Goal: Task Accomplishment & Management: Complete application form

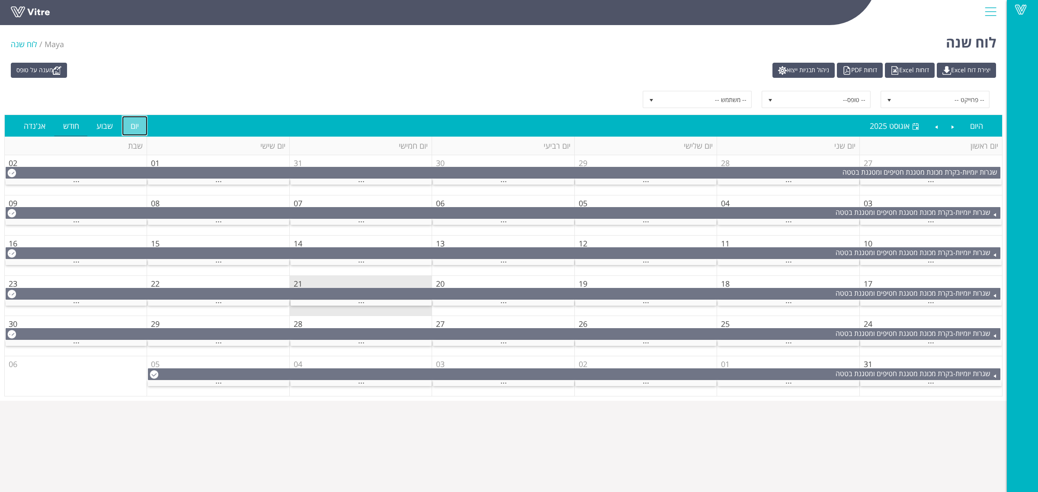
click at [128, 126] on link "יום" at bounding box center [135, 126] width 26 height 20
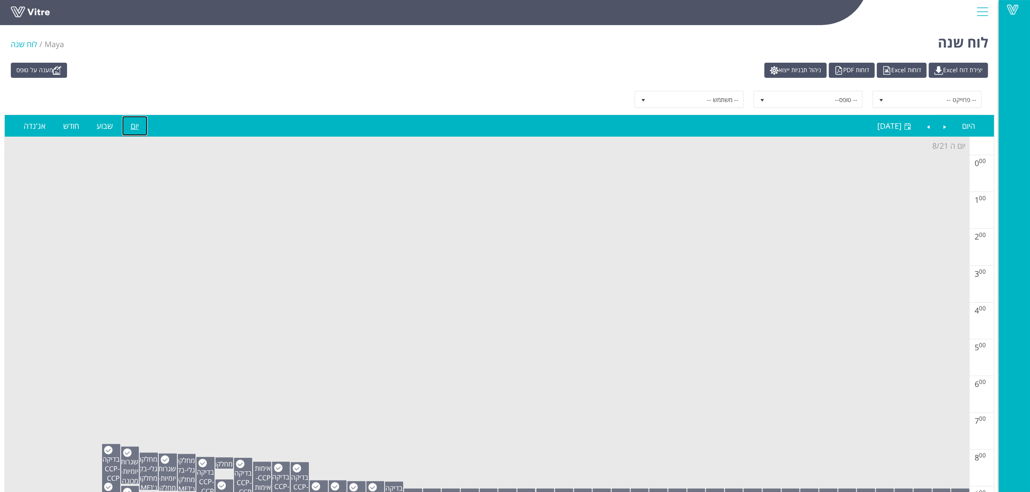
click at [538, 229] on td at bounding box center [487, 220] width 965 height 19
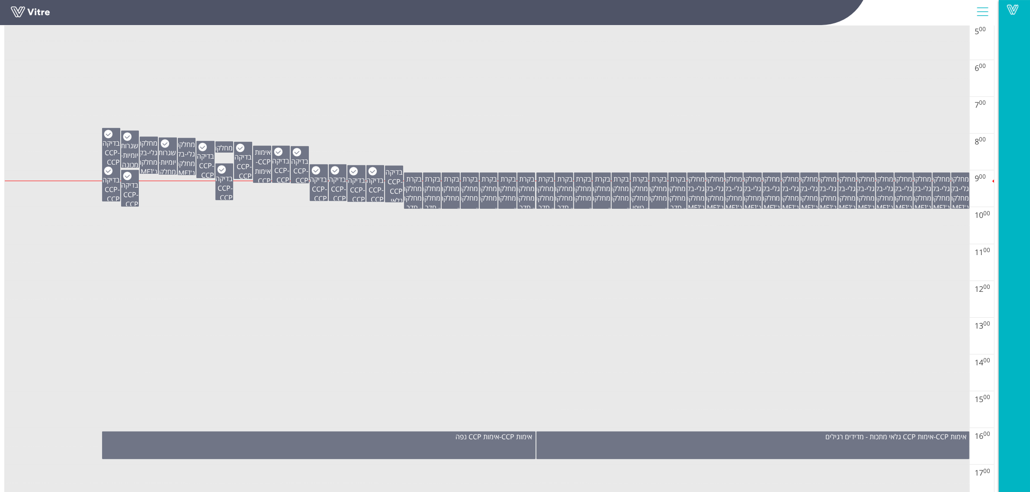
scroll to position [216, 0]
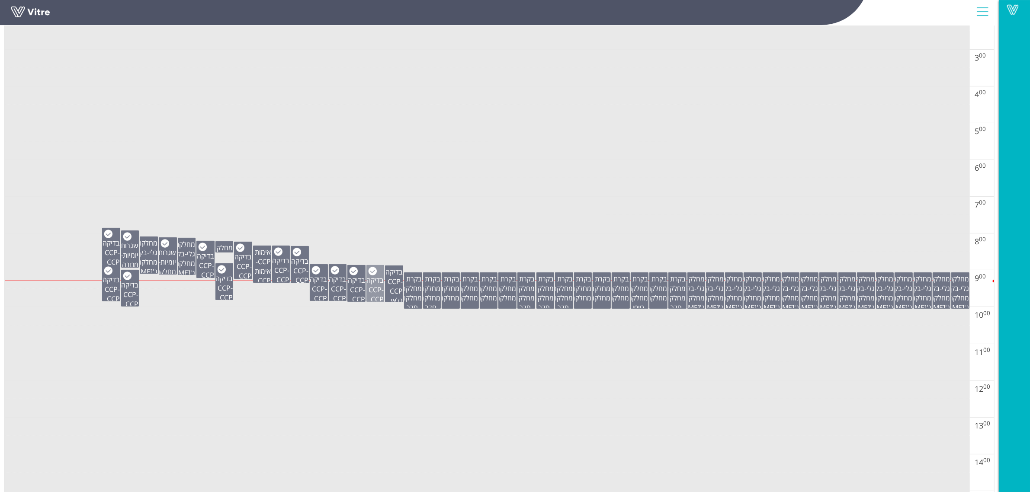
click at [375, 287] on span "בדיקה CCP" at bounding box center [374, 285] width 17 height 19
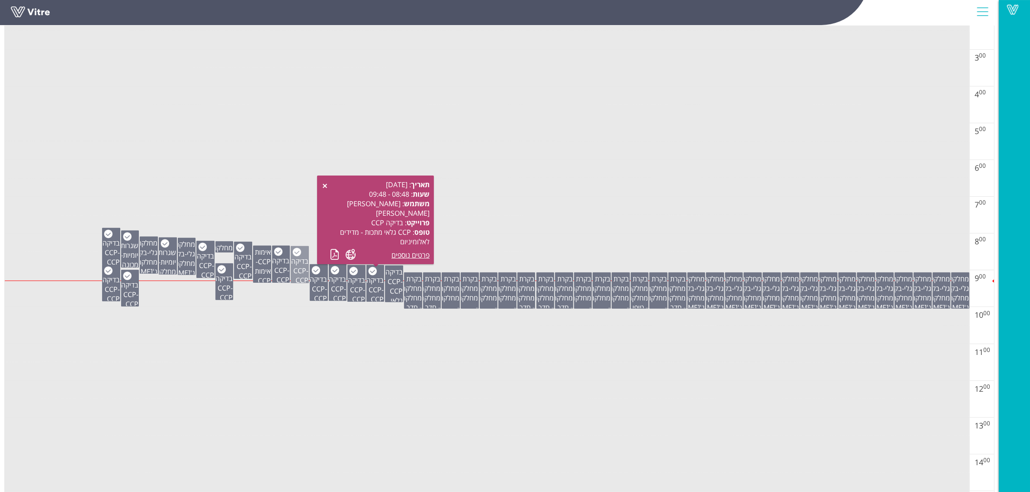
click at [297, 271] on span "בדיקה CCP" at bounding box center [299, 266] width 17 height 19
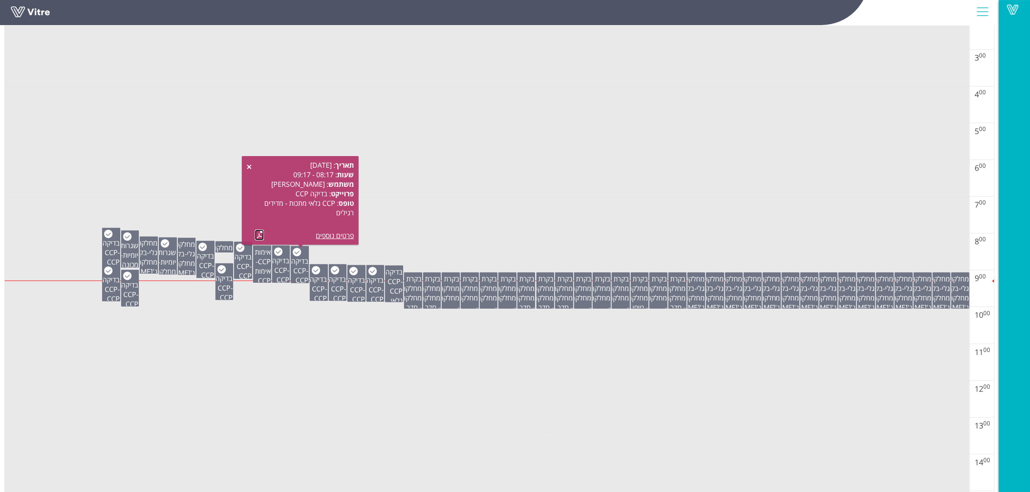
click at [256, 234] on link at bounding box center [259, 235] width 9 height 11
click at [278, 263] on span "בדיקה CCP" at bounding box center [280, 265] width 17 height 19
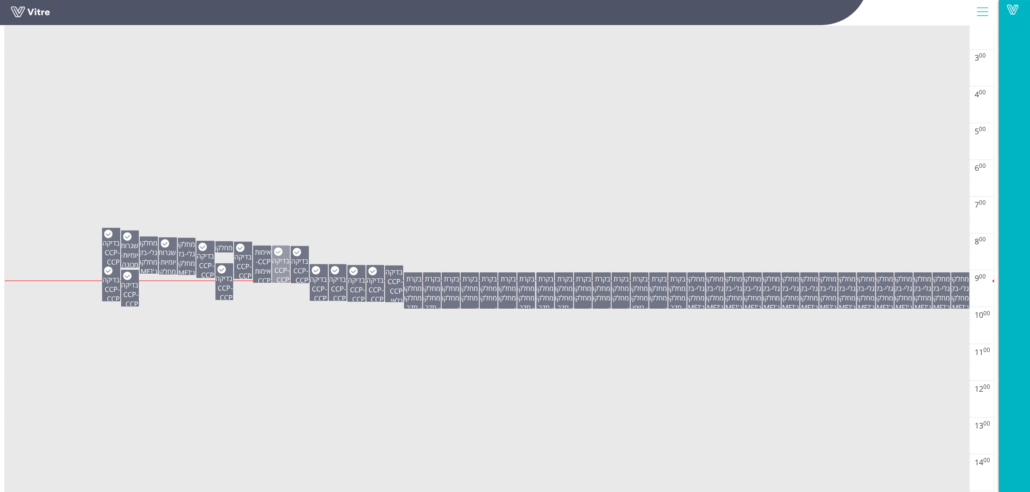
click at [277, 259] on span "בדיקה CCP" at bounding box center [280, 265] width 17 height 19
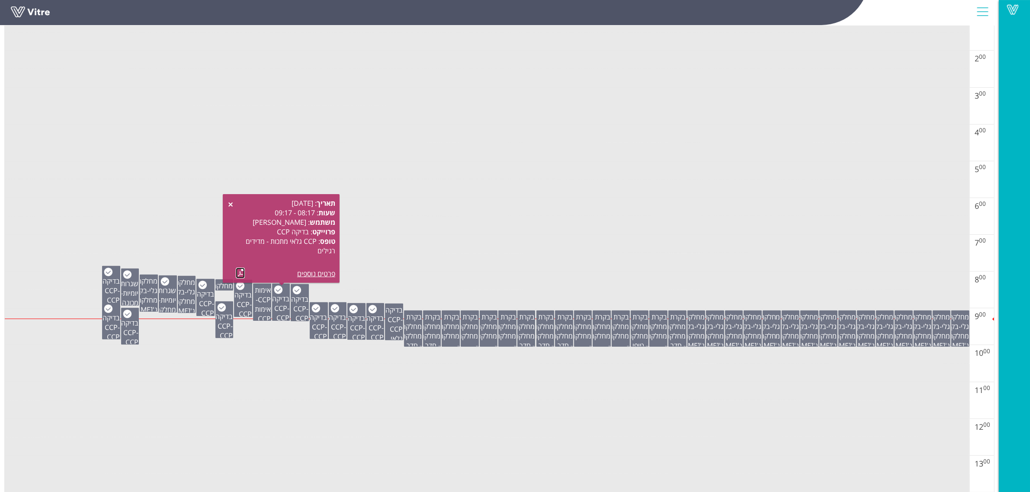
click at [243, 234] on div "תאריך : 21.08.2025 שעות : 08:17 - 09:17 משתמש : salih פרוייקט : בדיקה CCP טופס …" at bounding box center [285, 239] width 99 height 80
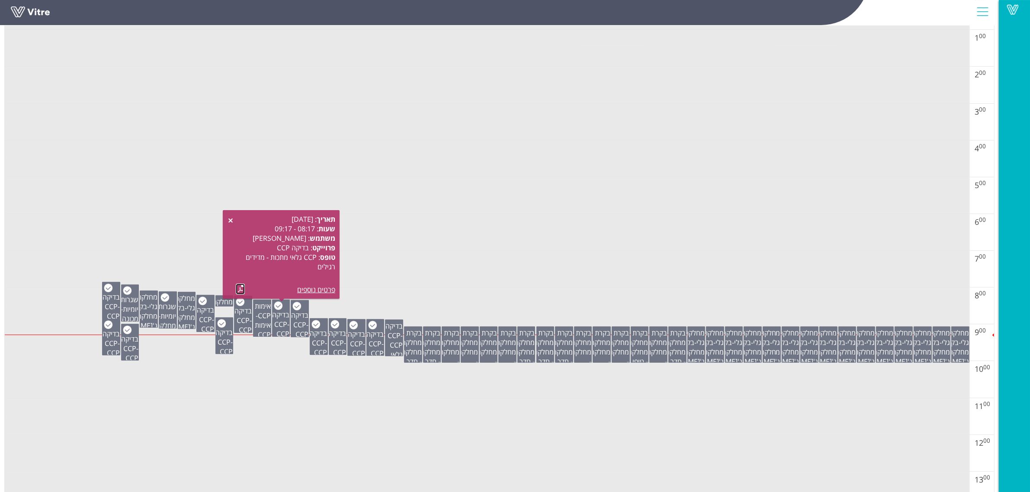
click at [237, 290] on link at bounding box center [240, 289] width 9 height 11
click at [672, 177] on td at bounding box center [487, 168] width 965 height 19
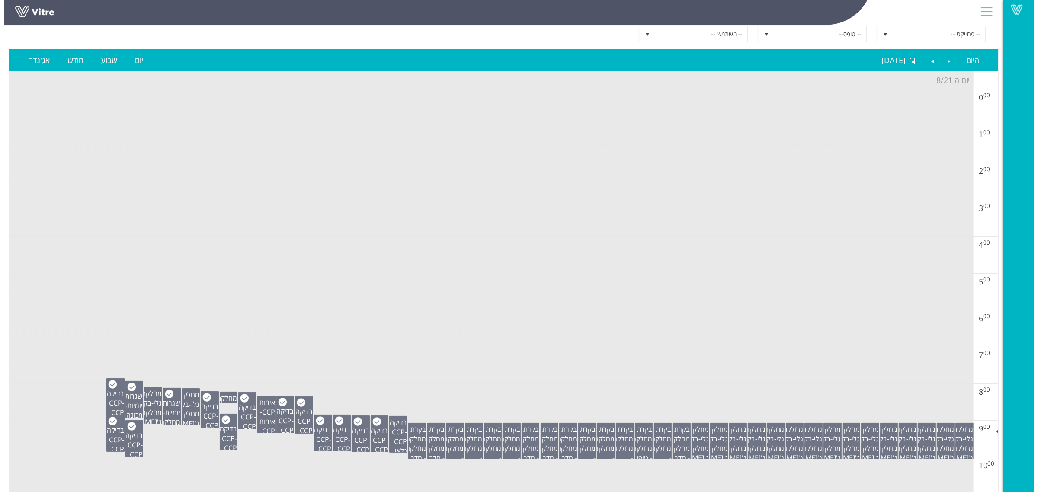
scroll to position [0, 0]
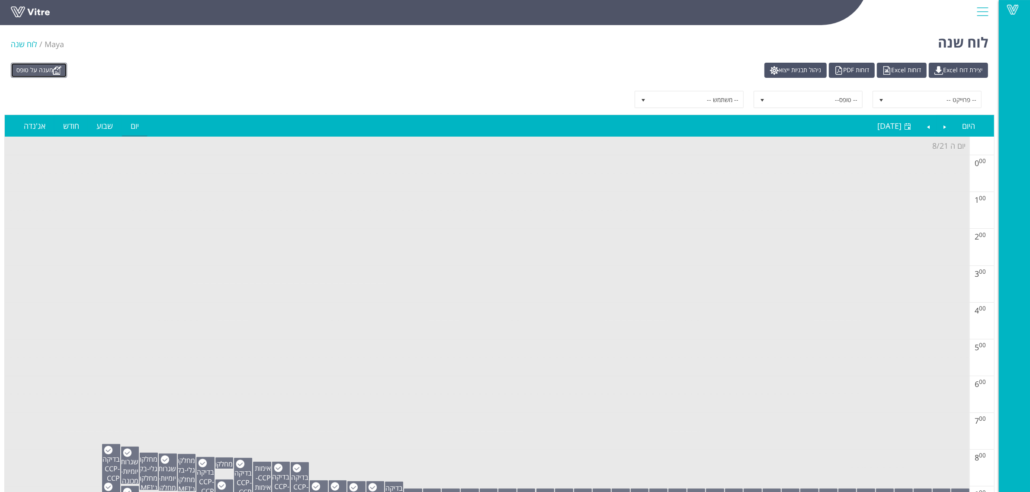
click at [25, 67] on link "מענה על טופס" at bounding box center [39, 70] width 56 height 15
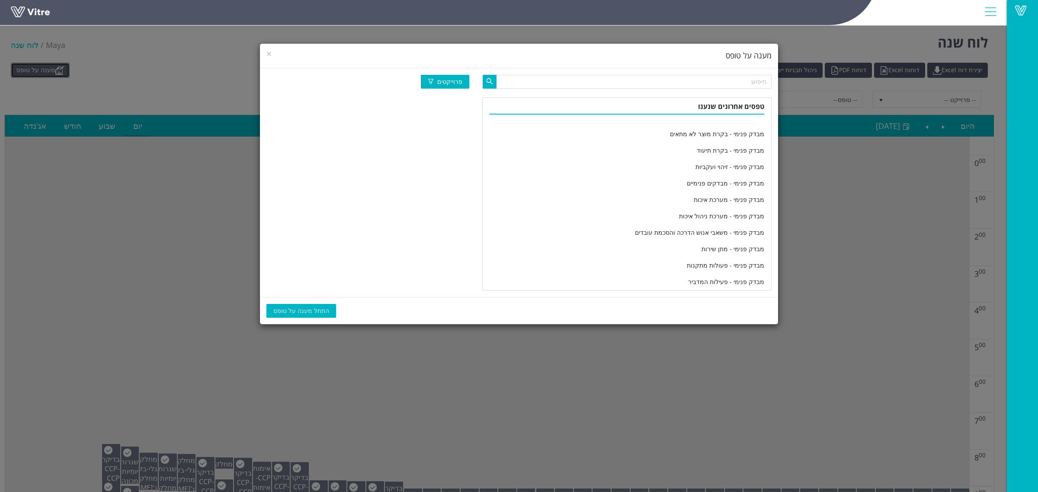
scroll to position [1441, 0]
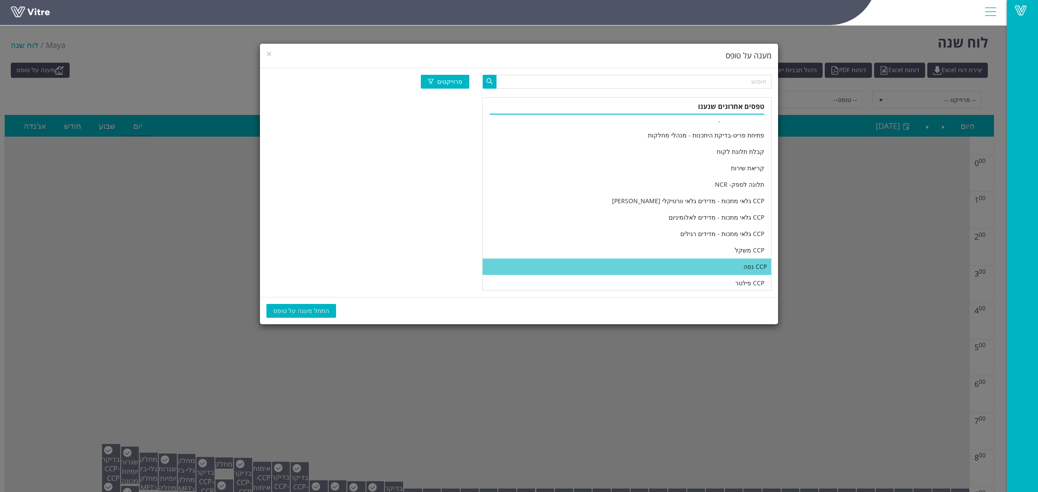
click at [654, 263] on li "CCP נפה" at bounding box center [627, 267] width 289 height 16
click at [309, 311] on span "התחל מענה על טופס" at bounding box center [301, 311] width 56 height 10
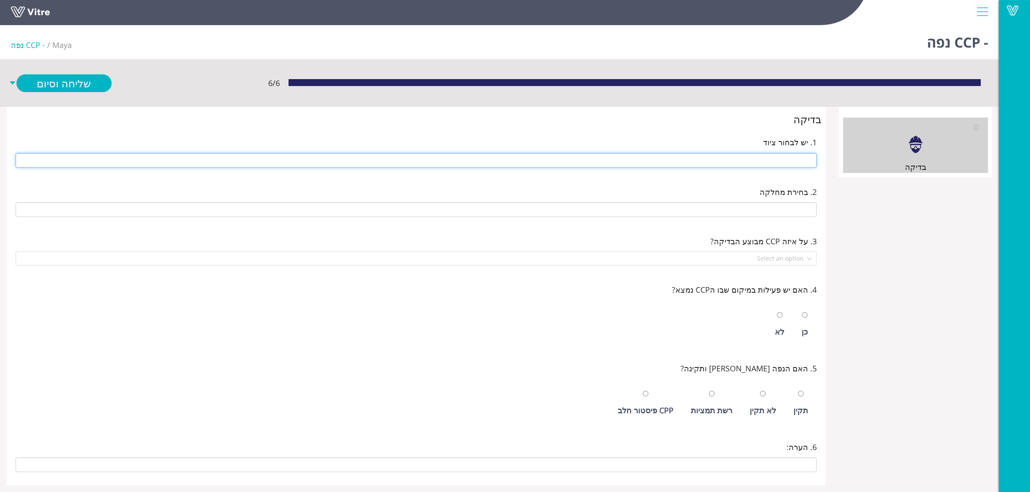
click at [738, 166] on input "text" at bounding box center [416, 160] width 801 height 15
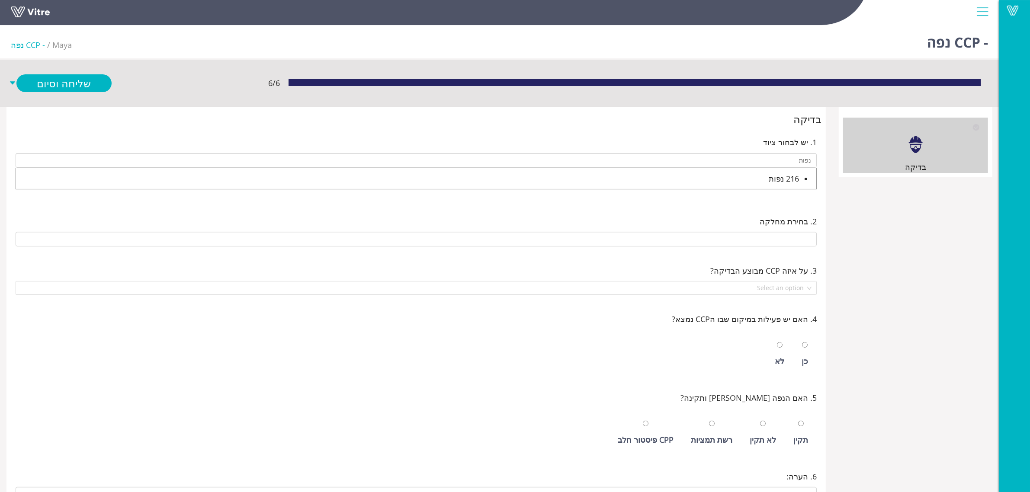
click at [753, 184] on div "216 נפות" at bounding box center [407, 179] width 783 height 12
type input "216 נפות"
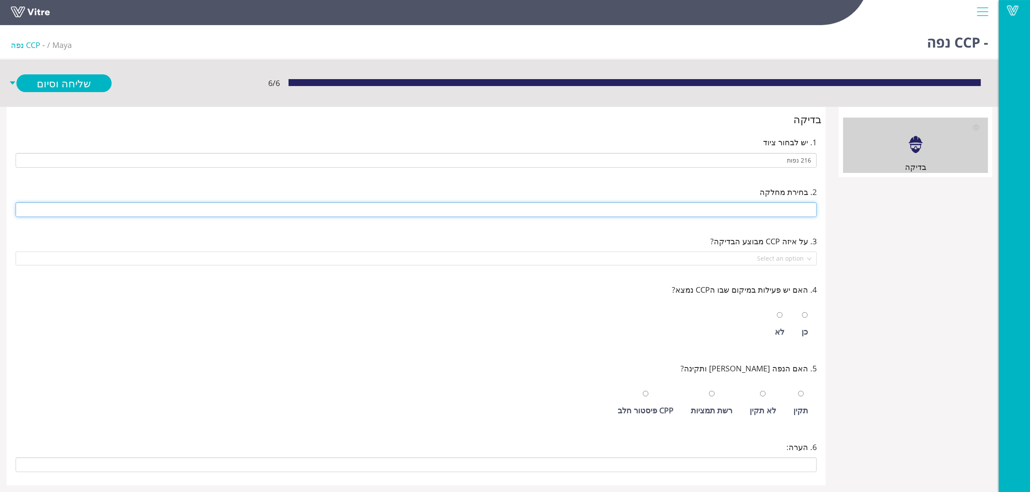
click at [769, 206] on input "text" at bounding box center [416, 209] width 801 height 15
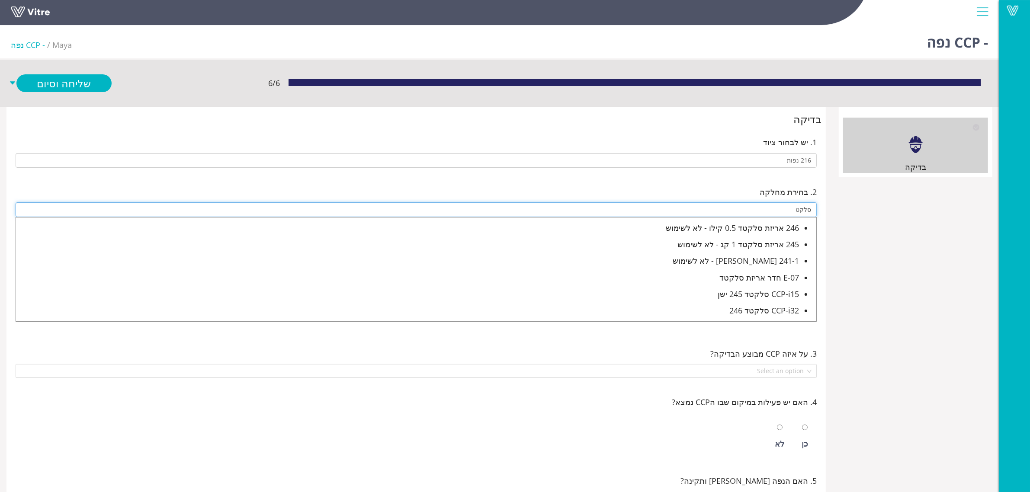
click at [755, 302] on ul "246 אריזת סלקטד 0.5 קילו - לא לשימוש 245 אריזת סלקטד 1 קג - לא לשימוש 241-1 עמנ…" at bounding box center [416, 269] width 801 height 105
click at [756, 308] on div "CCP-i32 סלקטד 246" at bounding box center [407, 311] width 783 height 12
type input "CCP-i32 סלקטד 246"
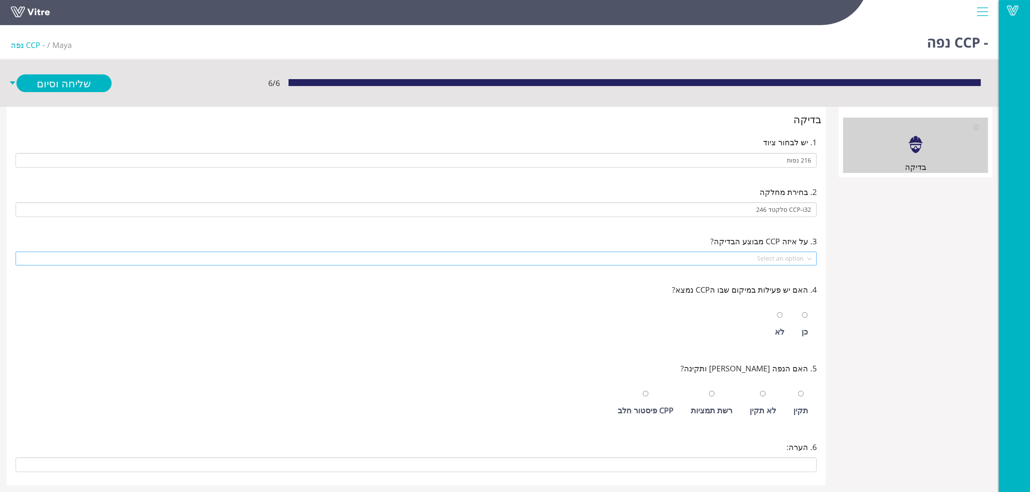
click at [780, 264] on input "search" at bounding box center [413, 258] width 785 height 13
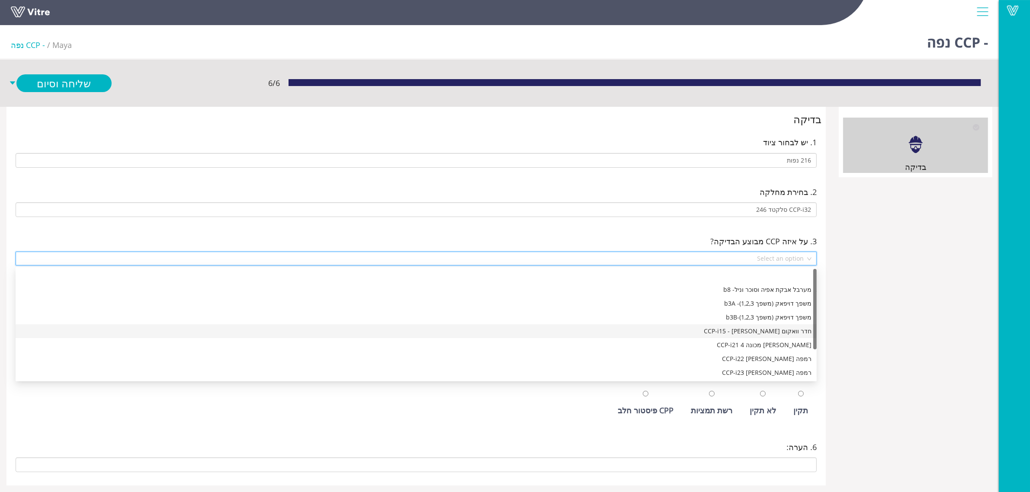
click at [771, 330] on div "חדר וואקום עמנואל - CCP-i15" at bounding box center [416, 332] width 791 height 10
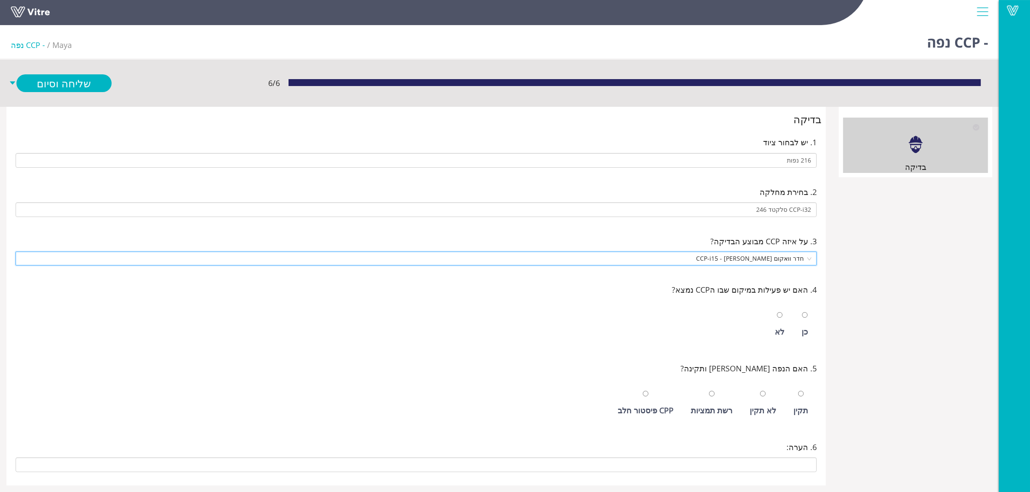
drag, startPoint x: 800, startPoint y: 334, endPoint x: 797, endPoint y: 345, distance: 11.6
click at [801, 334] on div "כן" at bounding box center [804, 325] width 15 height 40
radio input "true"
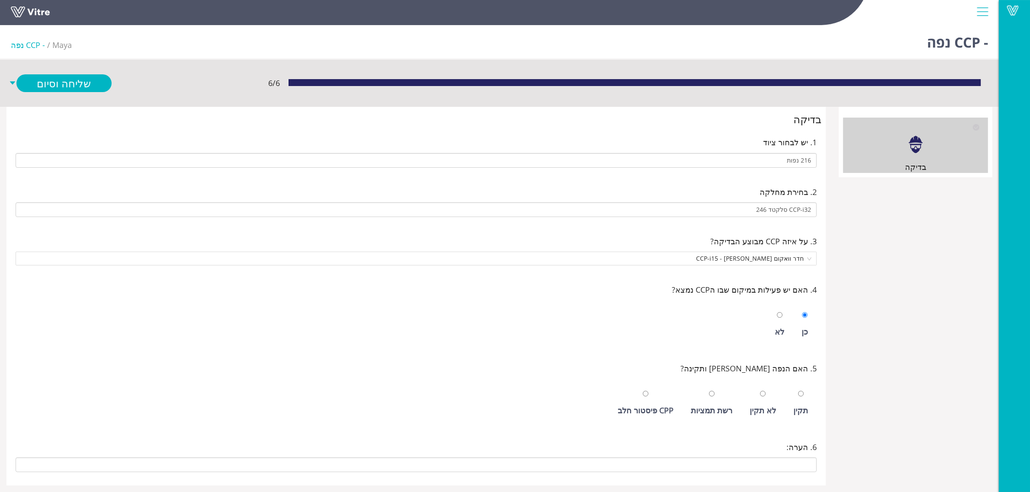
drag, startPoint x: 799, startPoint y: 407, endPoint x: 745, endPoint y: 389, distance: 57.7
click at [797, 408] on div "תקין" at bounding box center [800, 410] width 15 height 12
radio input "true"
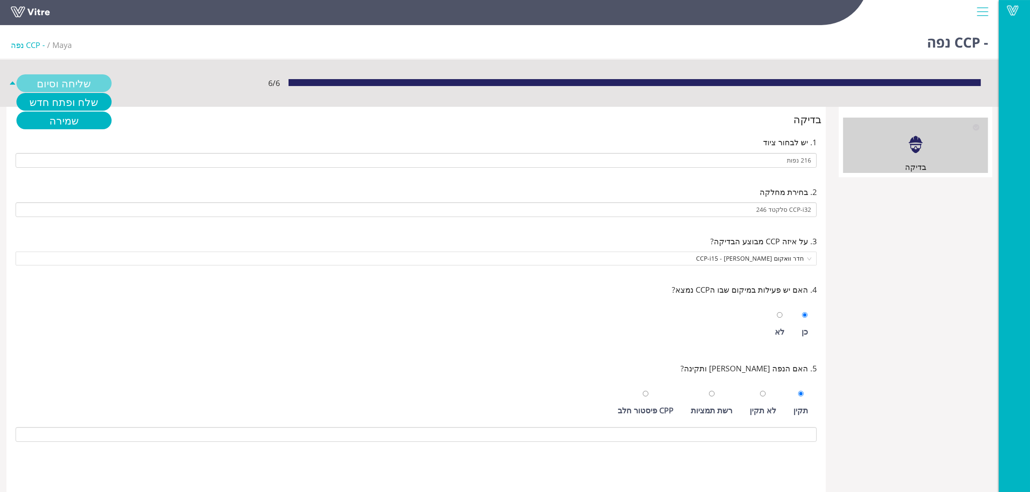
click at [74, 85] on link "שליחה וסיום" at bounding box center [63, 83] width 95 height 18
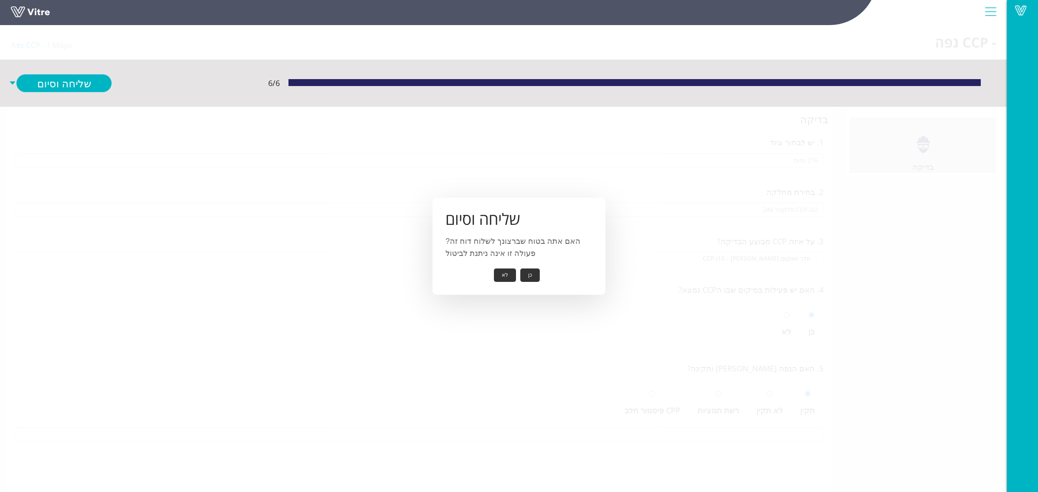
click at [529, 275] on button "כן" at bounding box center [529, 275] width 19 height 13
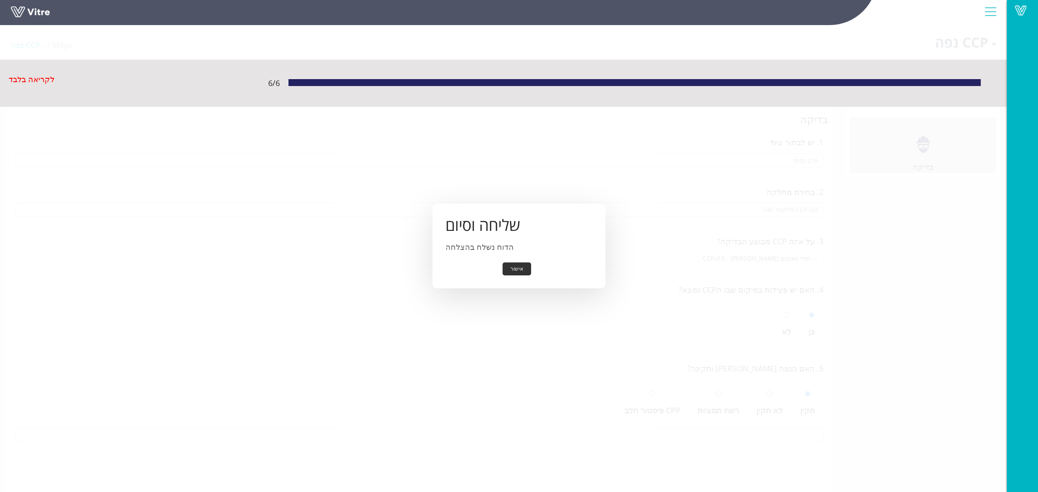
click at [520, 271] on button "אישור" at bounding box center [517, 269] width 29 height 13
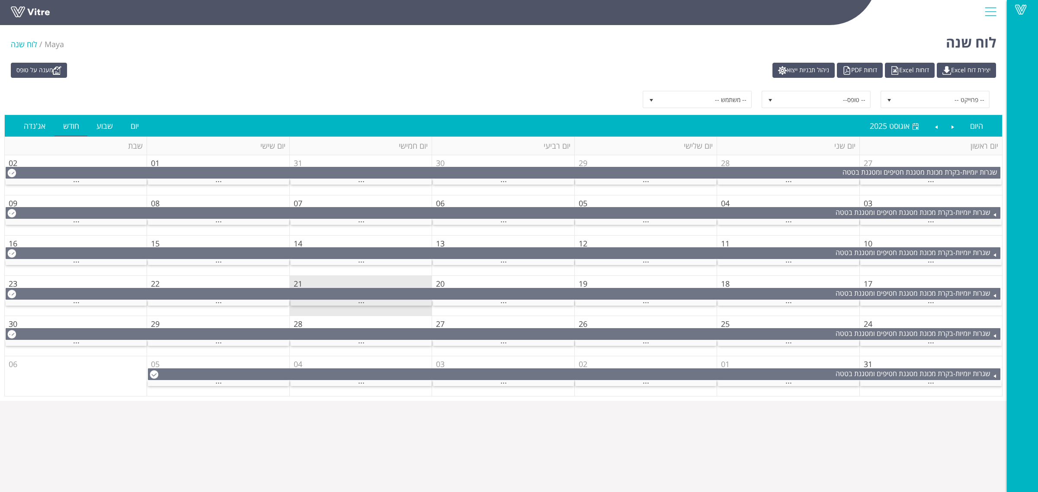
click at [356, 303] on div "..." at bounding box center [361, 303] width 141 height 6
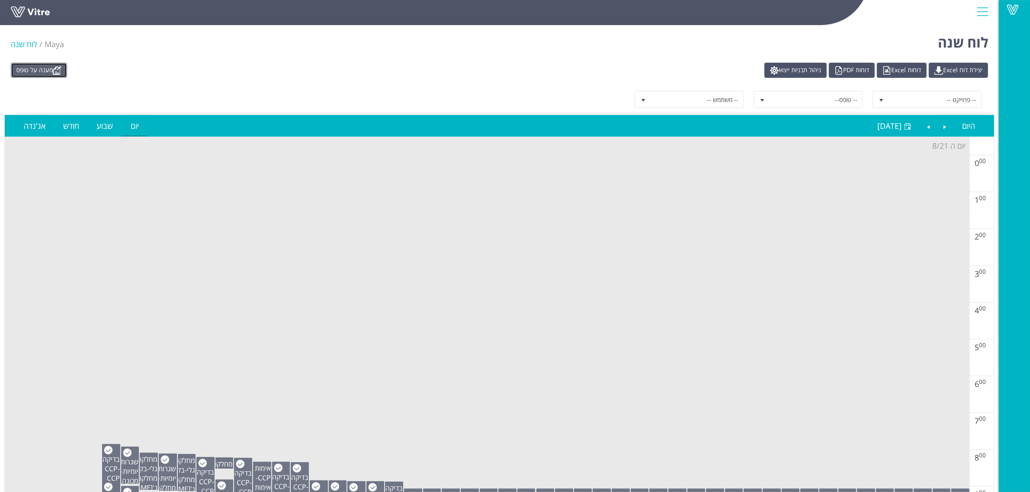
click at [54, 74] on link "מענה על טופס" at bounding box center [39, 70] width 56 height 15
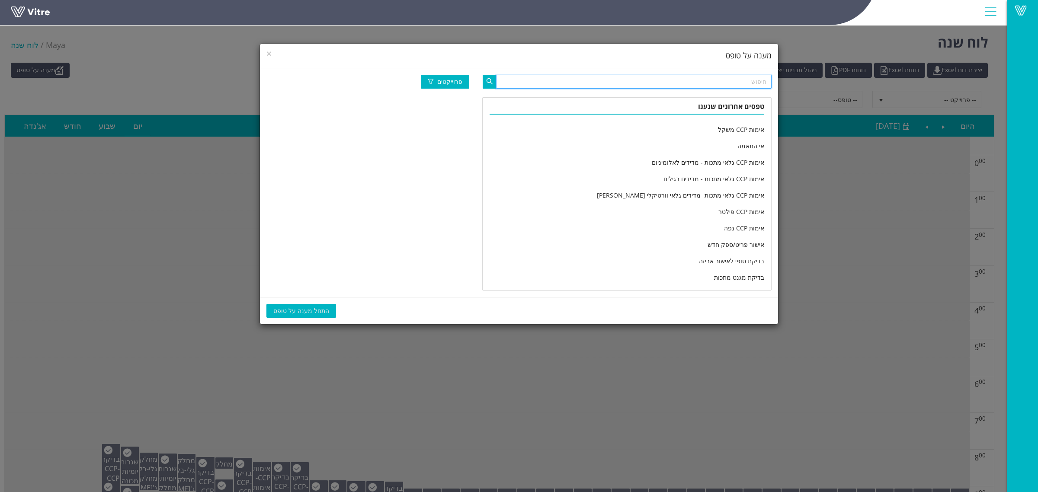
click at [589, 79] on input "text" at bounding box center [634, 82] width 276 height 14
type input "שבר"
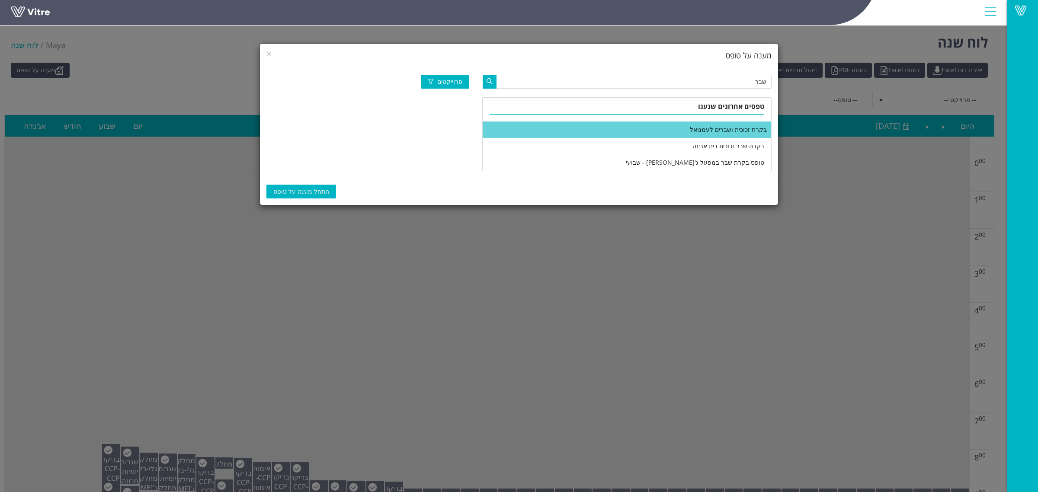
click at [661, 129] on li "בקרת זכוכית ושברים לעמנואל" at bounding box center [627, 130] width 289 height 16
click at [301, 192] on span "התחל מענה על טופס" at bounding box center [301, 192] width 56 height 10
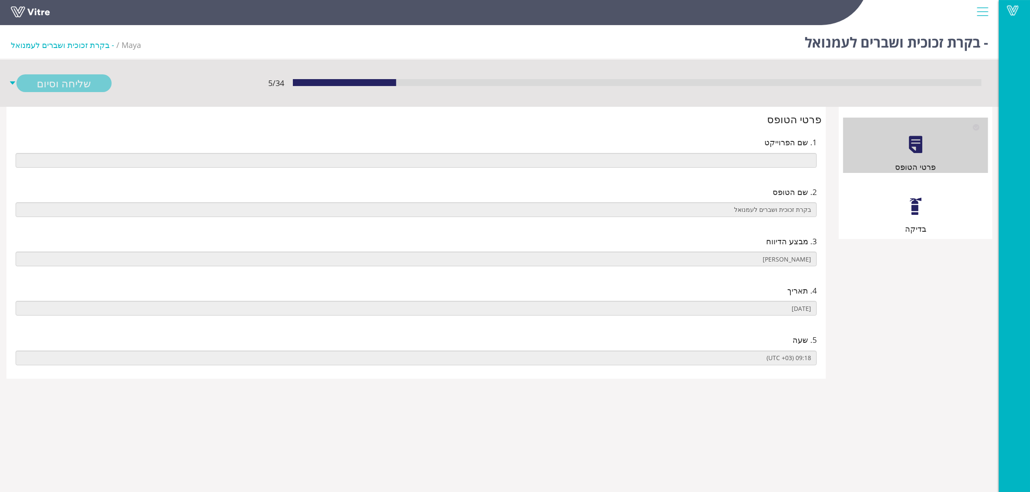
click at [862, 202] on div "בדיקה" at bounding box center [915, 207] width 145 height 55
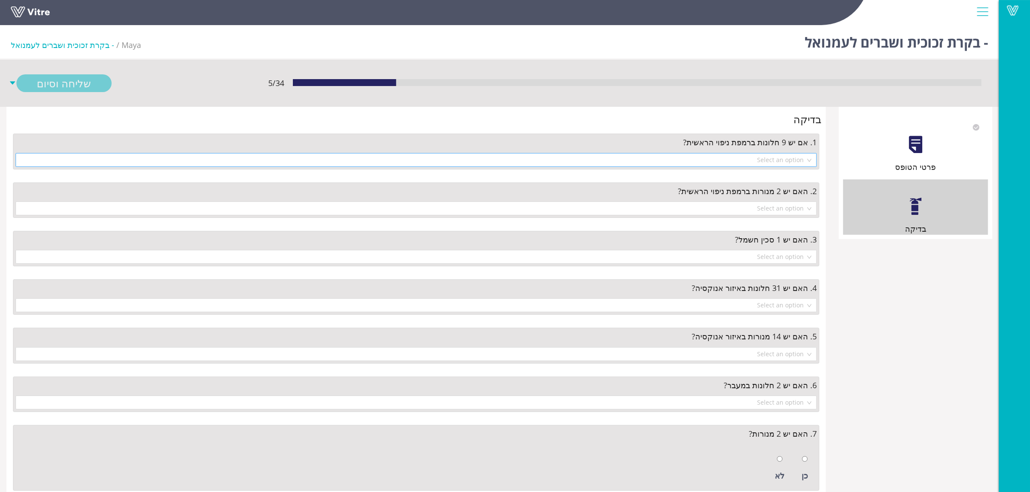
click at [790, 164] on input "search" at bounding box center [413, 160] width 785 height 13
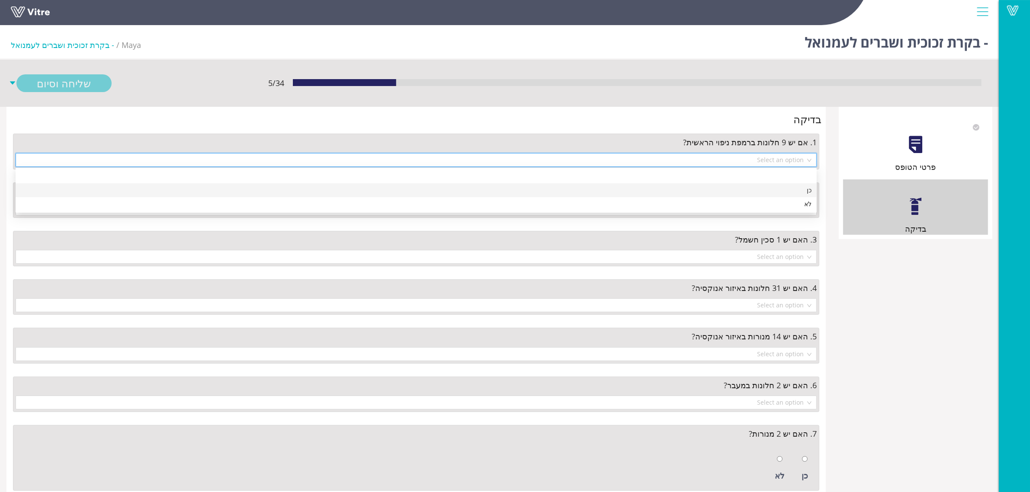
click at [787, 188] on div "כן" at bounding box center [416, 191] width 791 height 10
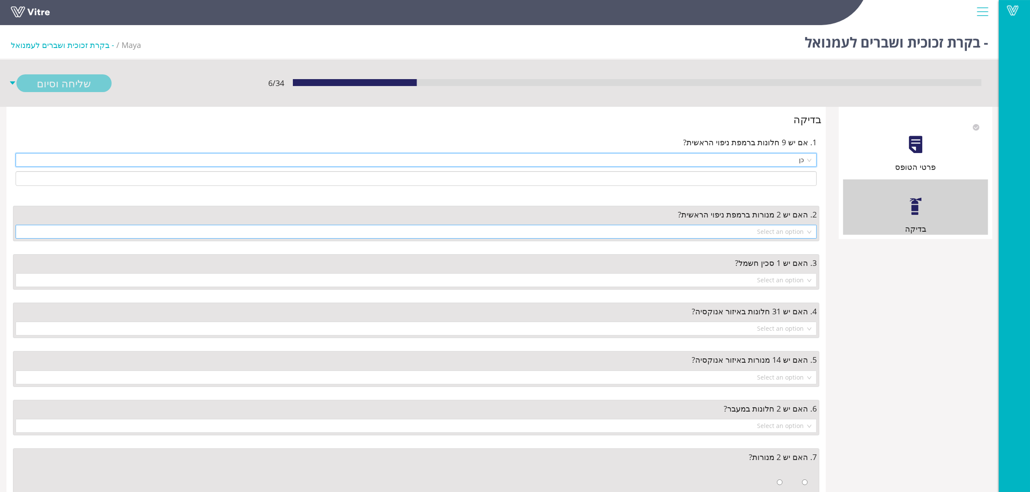
click at [793, 231] on input "search" at bounding box center [413, 231] width 785 height 13
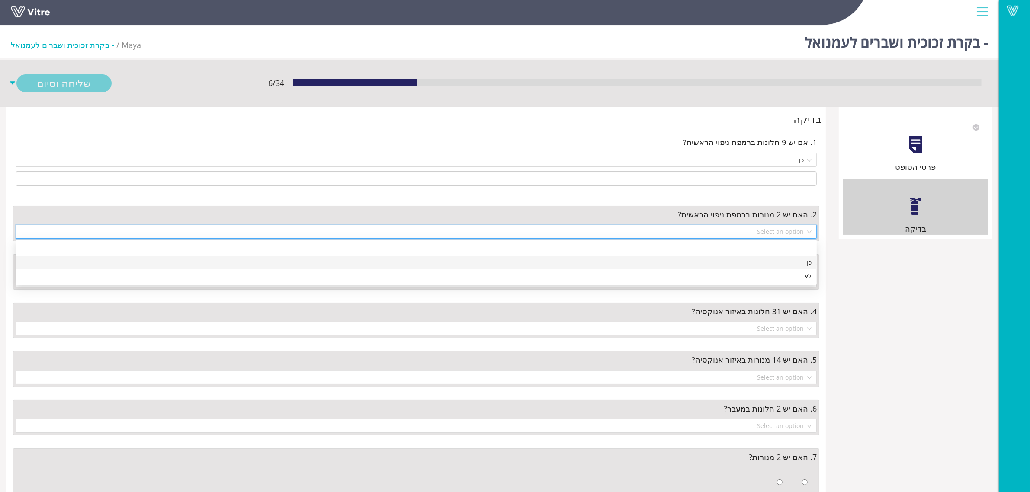
click at [788, 260] on div "כן" at bounding box center [416, 263] width 791 height 10
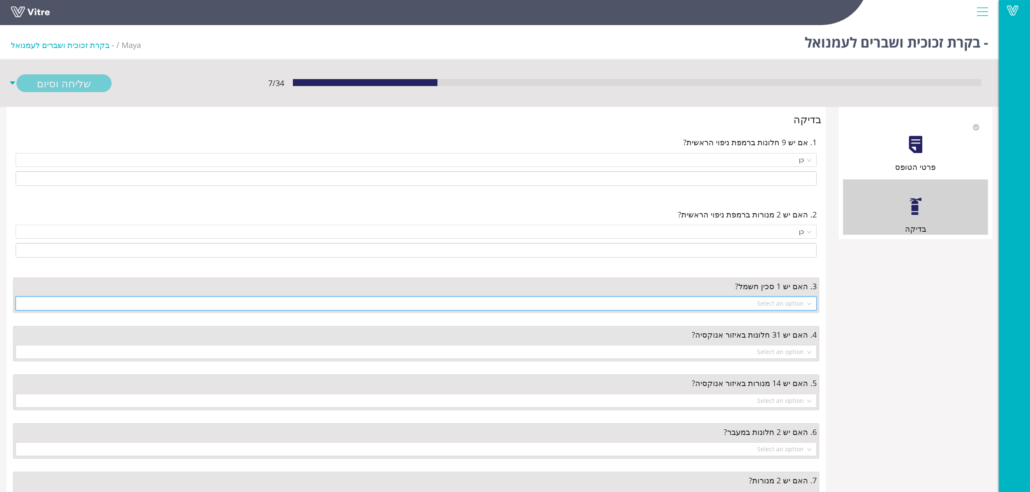
click at [784, 304] on input "search" at bounding box center [413, 303] width 785 height 13
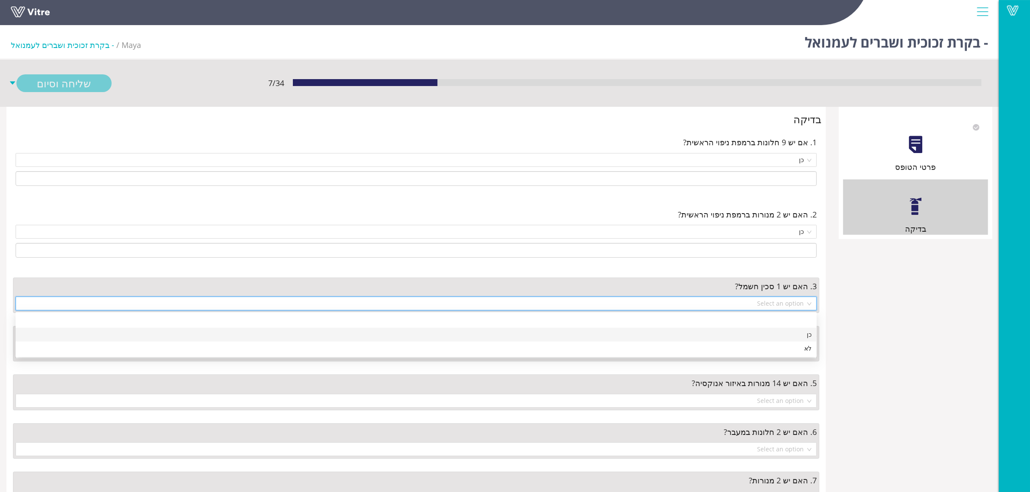
click at [779, 332] on div "כן" at bounding box center [416, 335] width 791 height 10
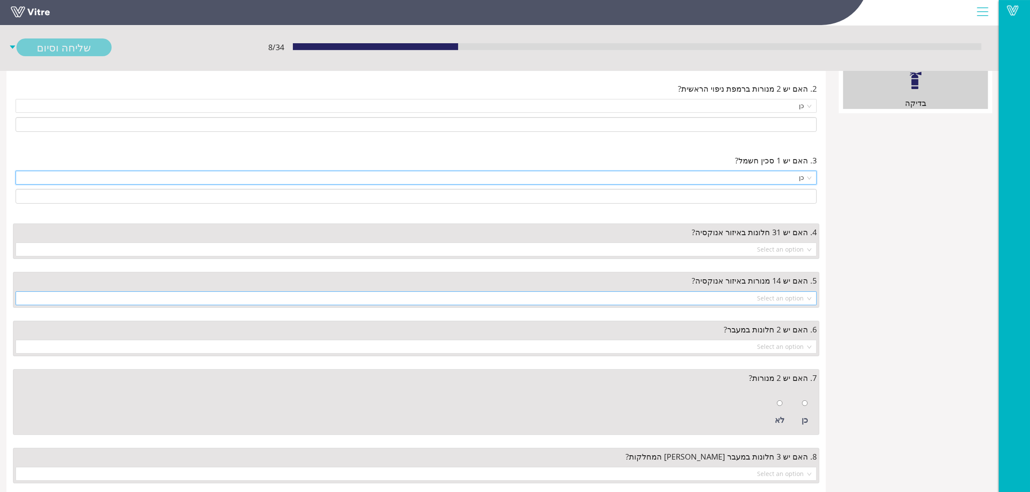
scroll to position [162, 0]
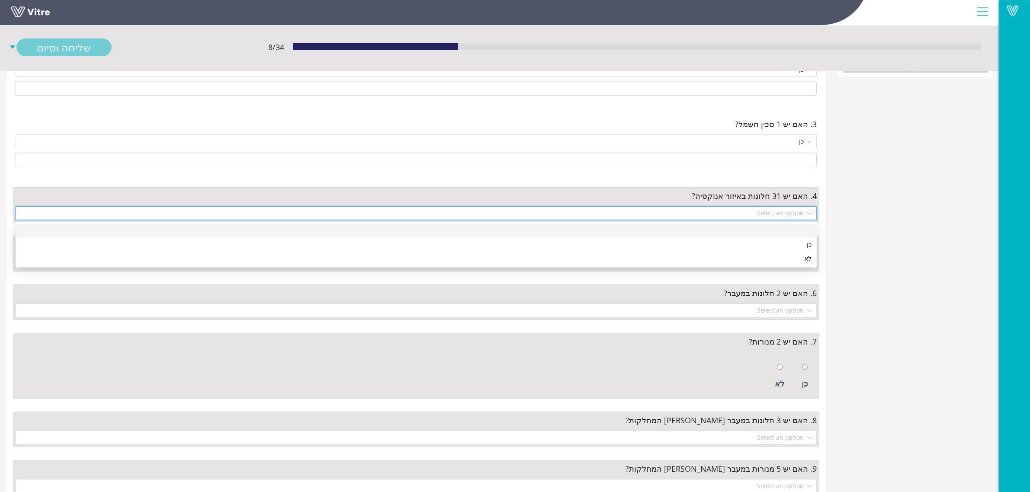
click at [753, 215] on input "search" at bounding box center [413, 213] width 785 height 13
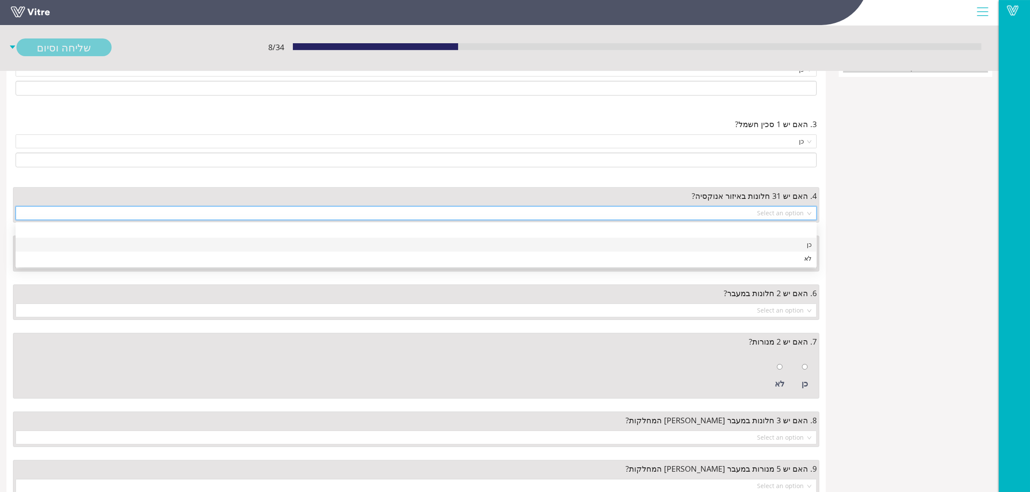
click at [754, 242] on div "כן" at bounding box center [416, 245] width 791 height 10
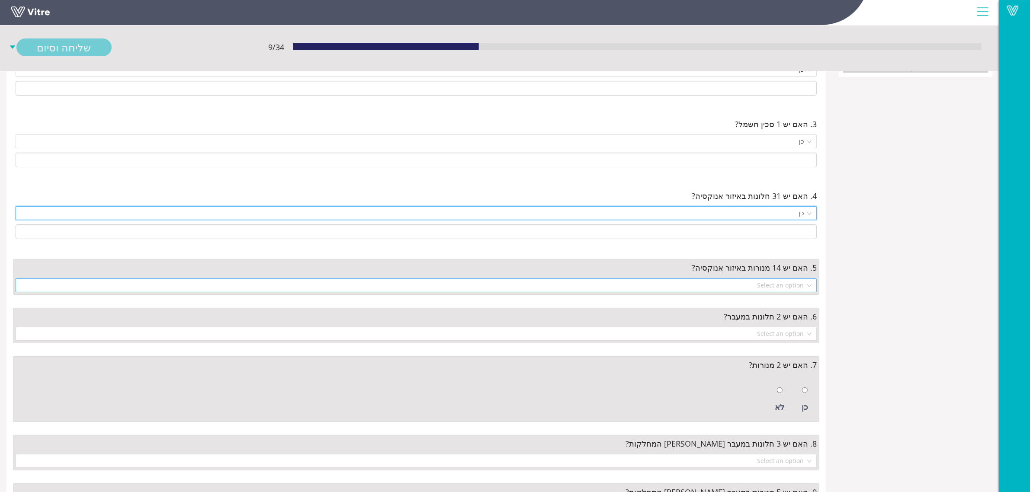
click at [766, 286] on input "search" at bounding box center [413, 285] width 785 height 13
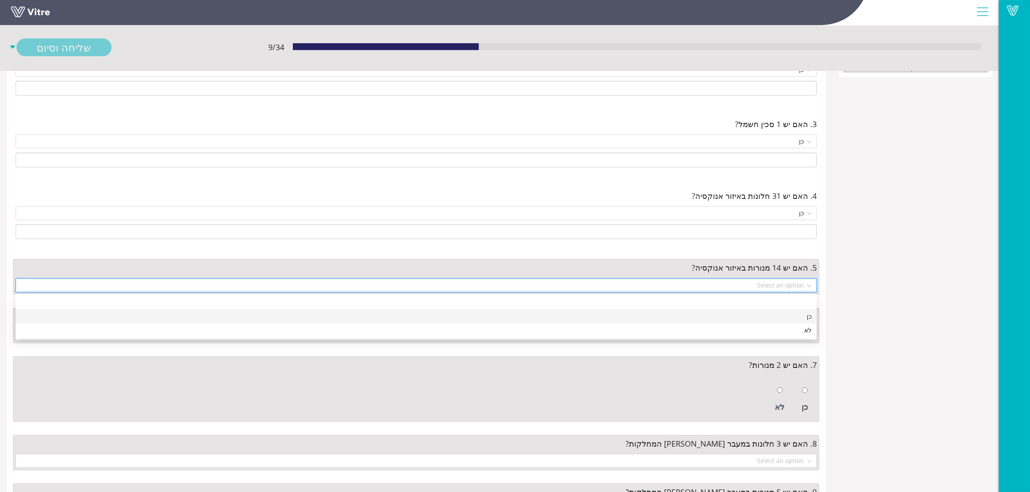
click at [767, 322] on div "כן" at bounding box center [416, 317] width 801 height 14
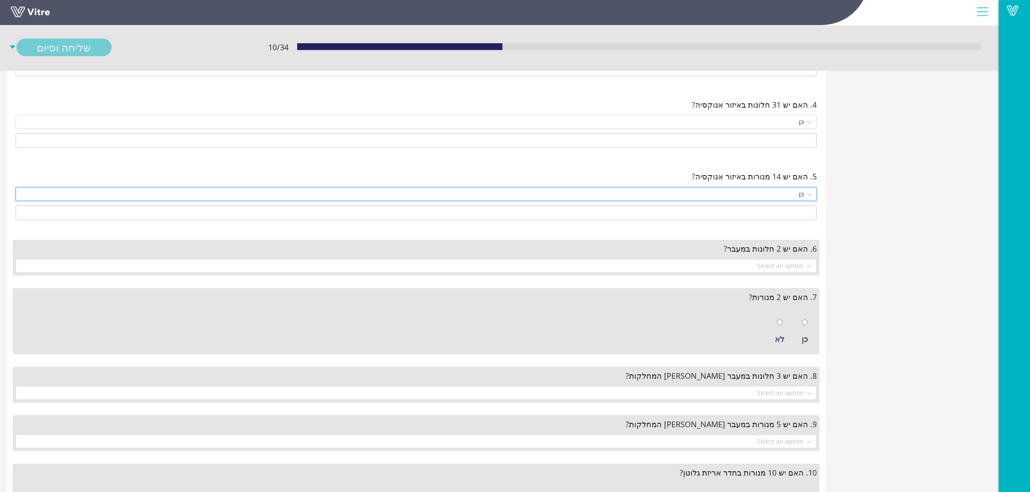
scroll to position [270, 0]
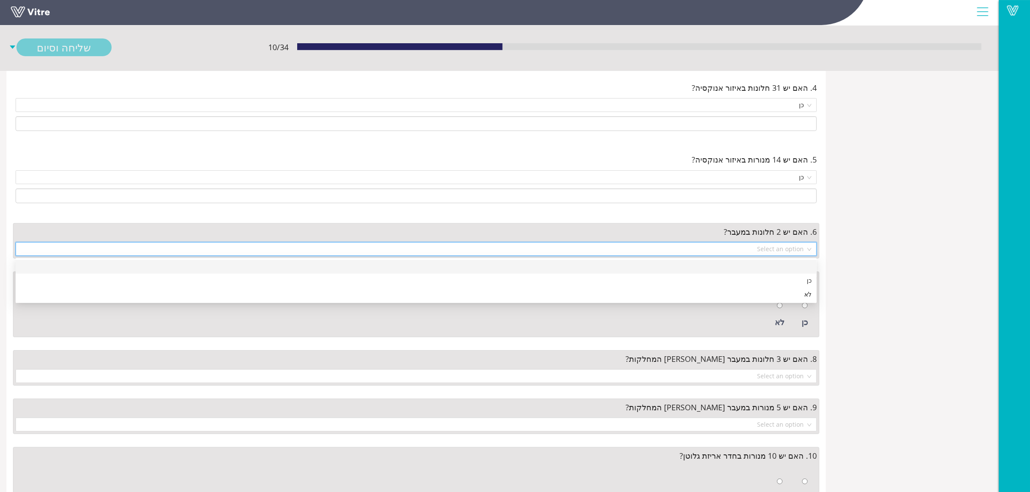
click at [780, 250] on input "search" at bounding box center [413, 249] width 785 height 13
click at [775, 278] on div "כן" at bounding box center [416, 281] width 791 height 10
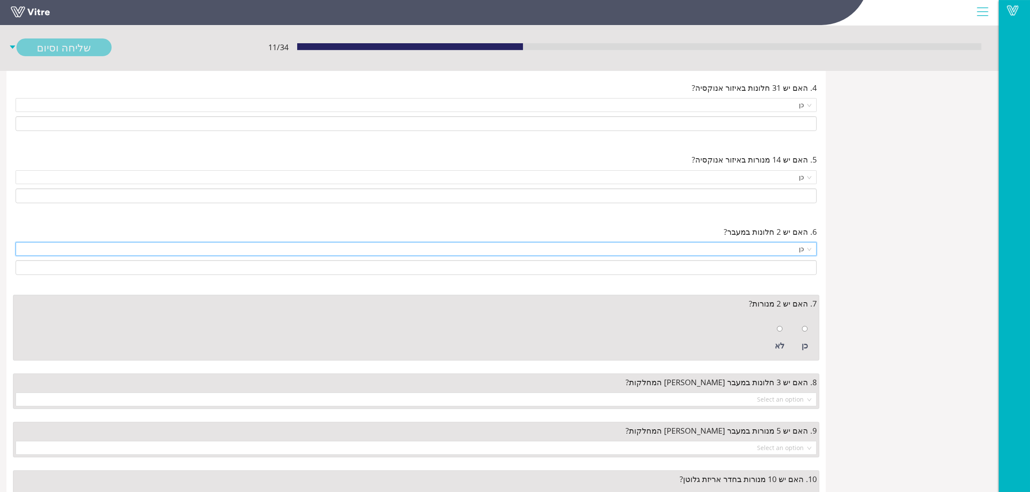
click at [807, 341] on div "כן" at bounding box center [805, 346] width 6 height 12
radio input "true"
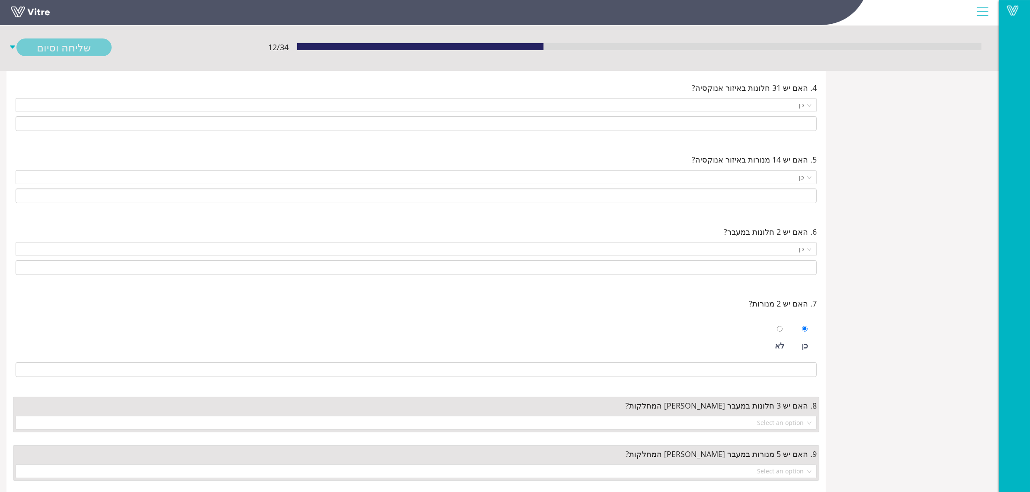
scroll to position [433, 0]
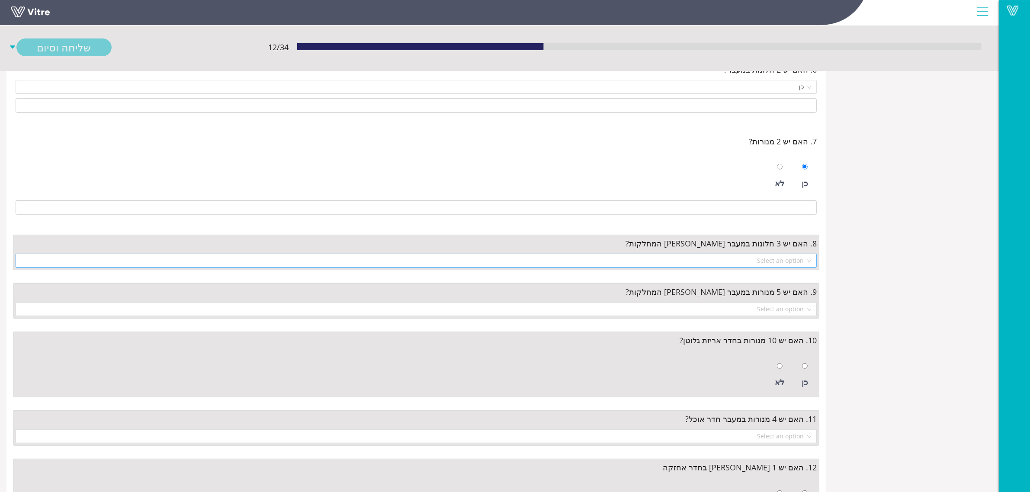
click at [792, 264] on input "search" at bounding box center [413, 260] width 785 height 13
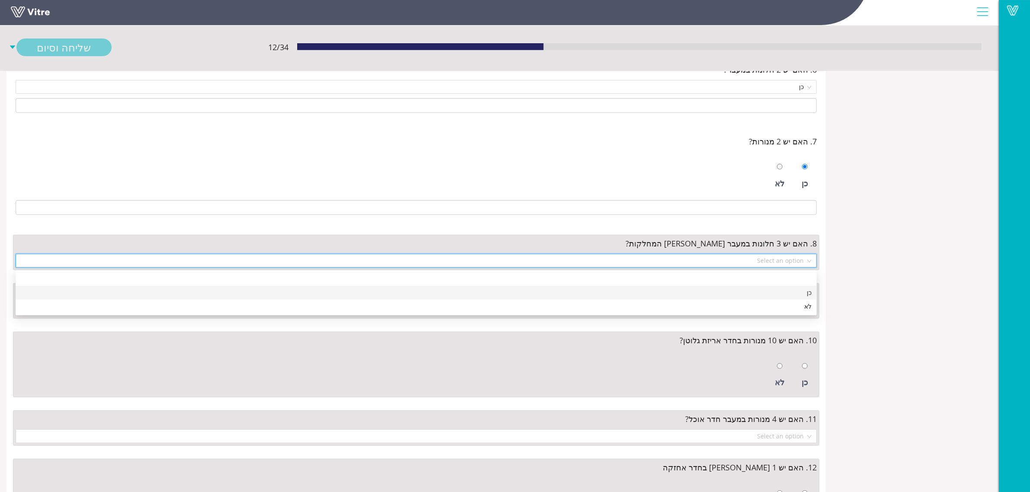
click at [787, 289] on div "כן" at bounding box center [416, 293] width 791 height 10
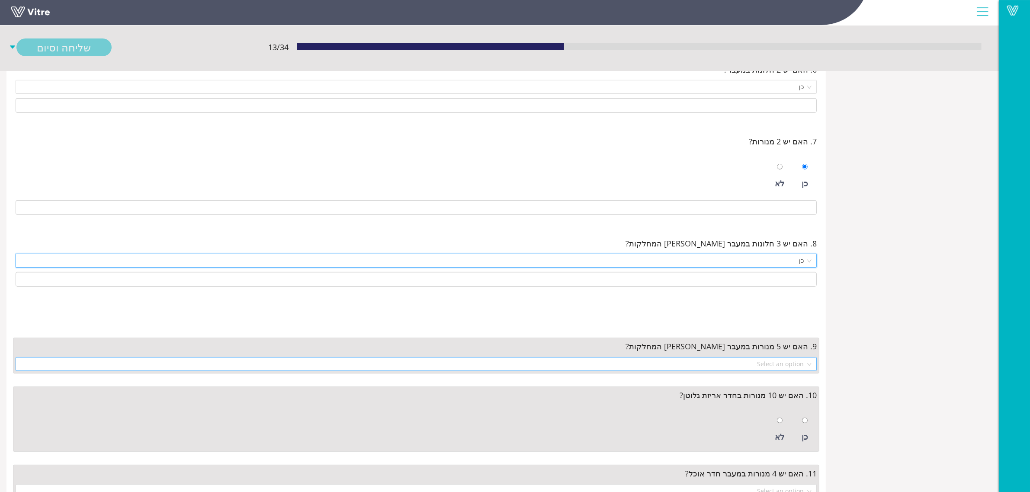
click at [786, 365] on input "search" at bounding box center [413, 364] width 785 height 13
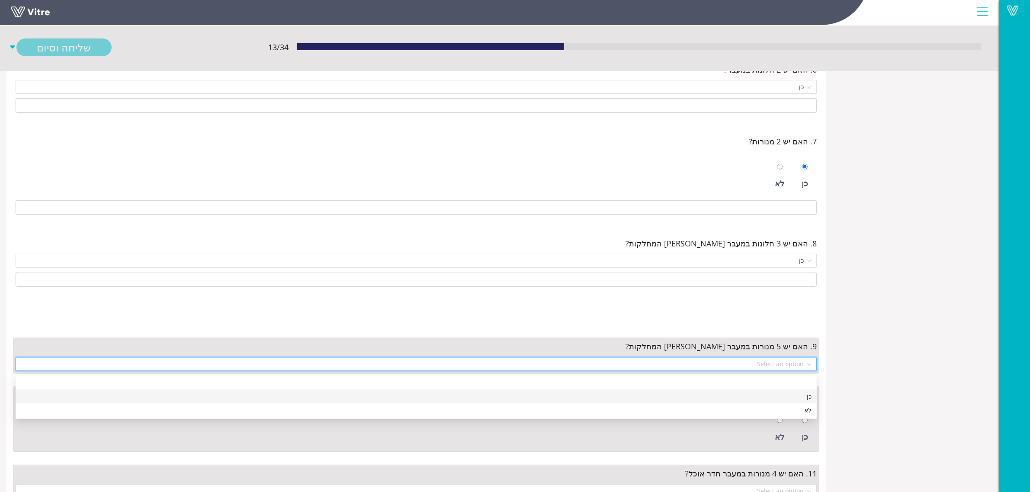
click at [790, 395] on div "כן" at bounding box center [416, 397] width 791 height 10
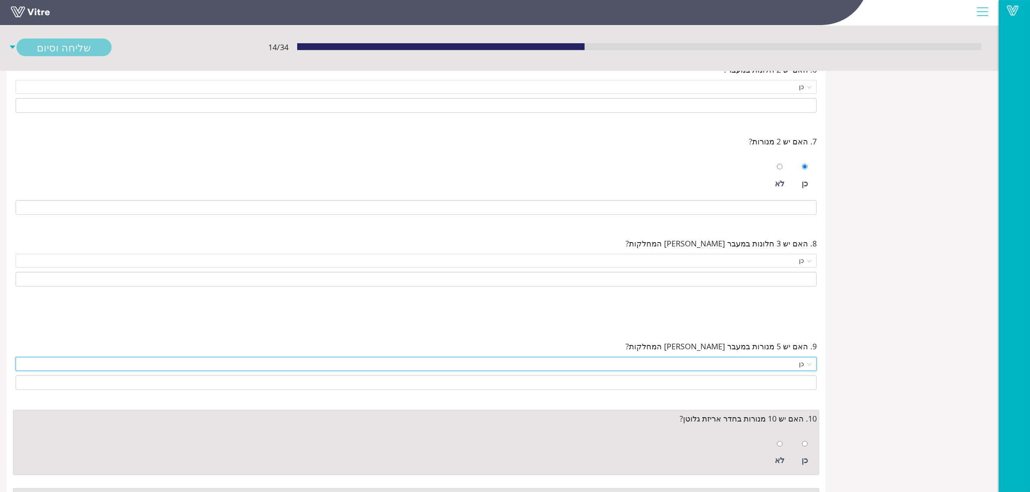
scroll to position [541, 0]
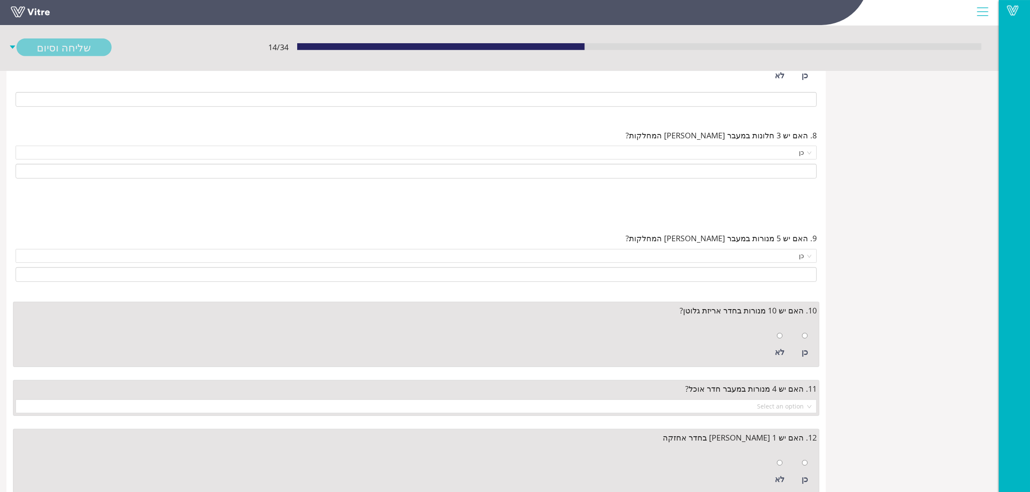
click at [809, 346] on div "כן" at bounding box center [804, 345] width 15 height 40
radio input "true"
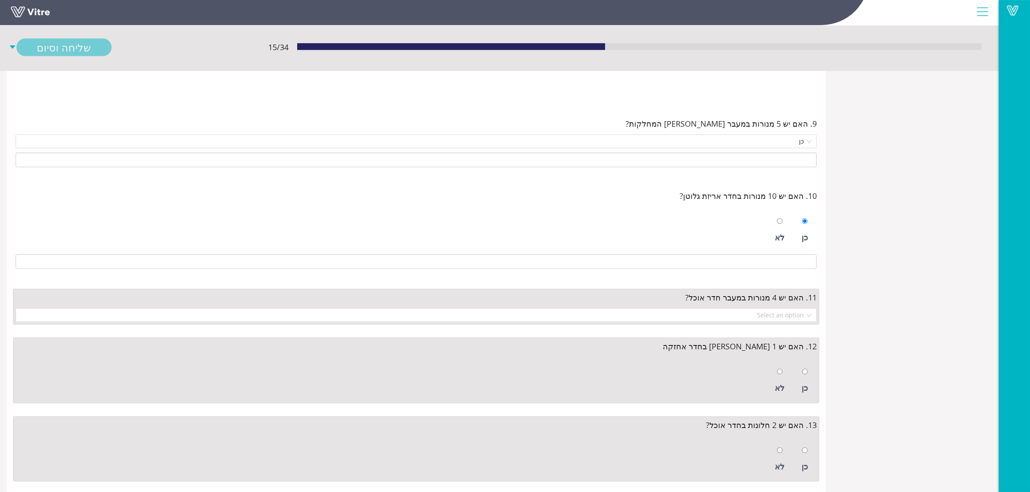
scroll to position [703, 0]
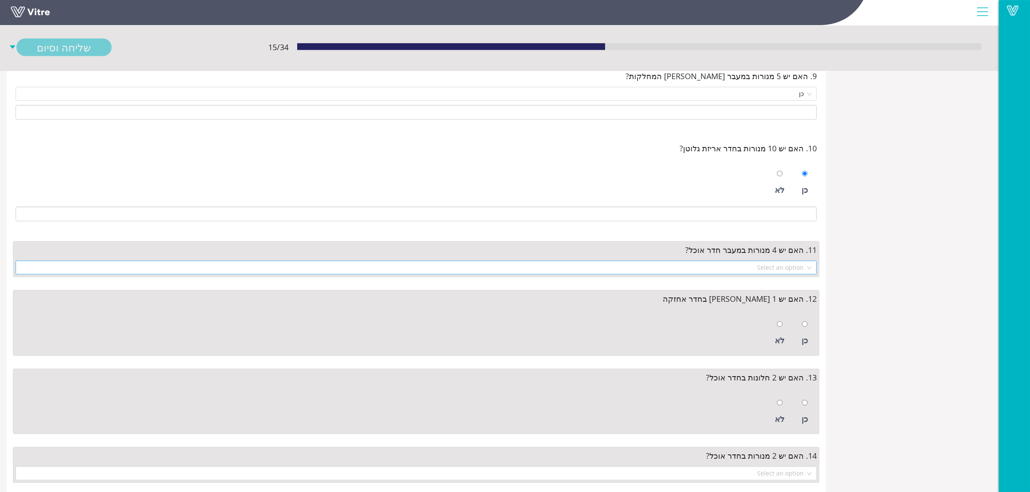
click at [764, 270] on input "search" at bounding box center [413, 267] width 785 height 13
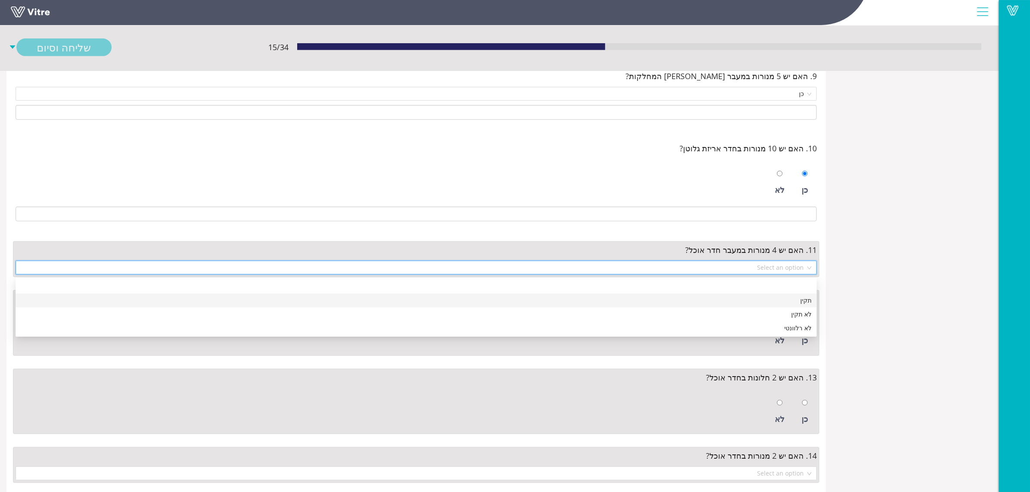
click at [764, 297] on div "תקין" at bounding box center [416, 301] width 791 height 10
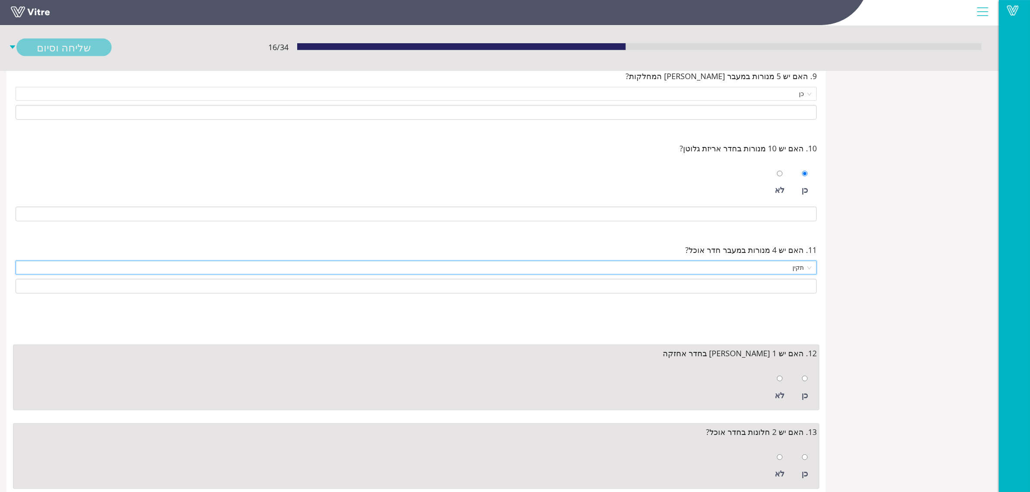
click at [797, 382] on div "כן" at bounding box center [804, 388] width 15 height 40
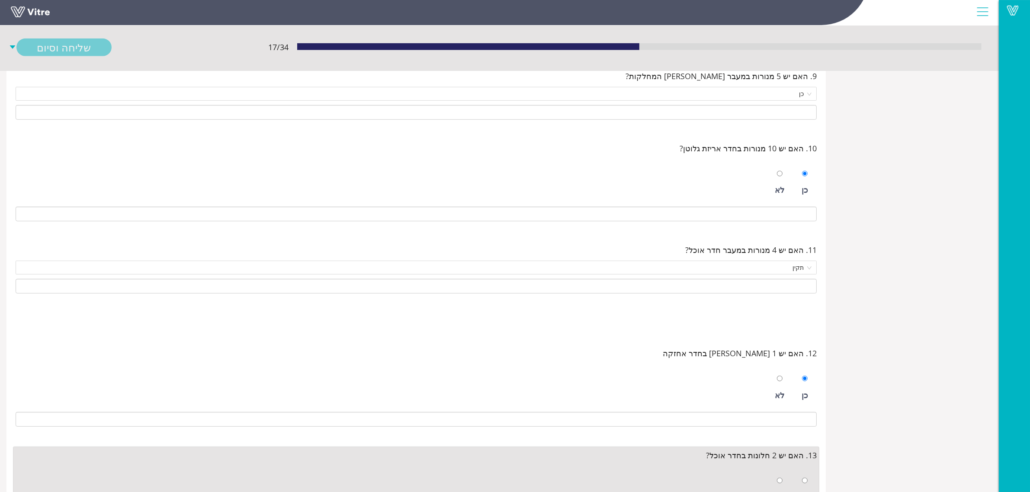
radio input "true"
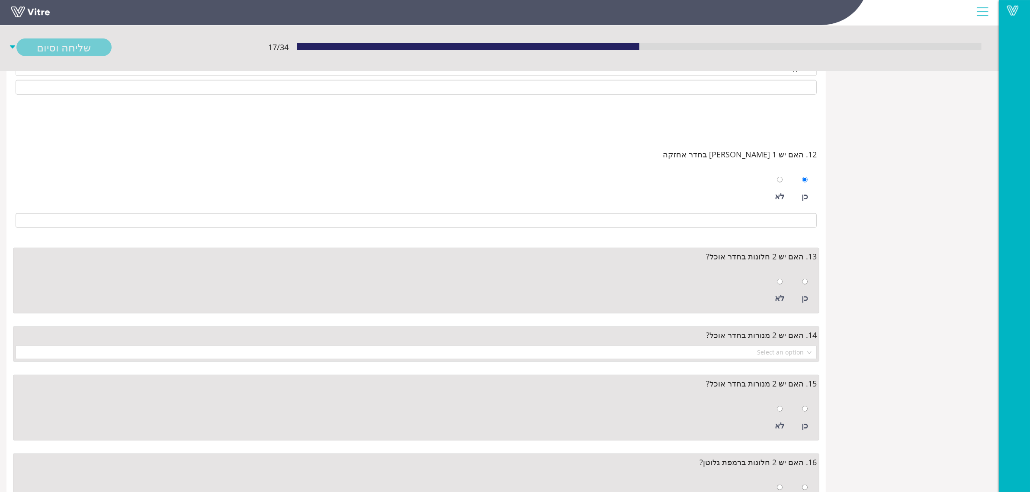
scroll to position [919, 0]
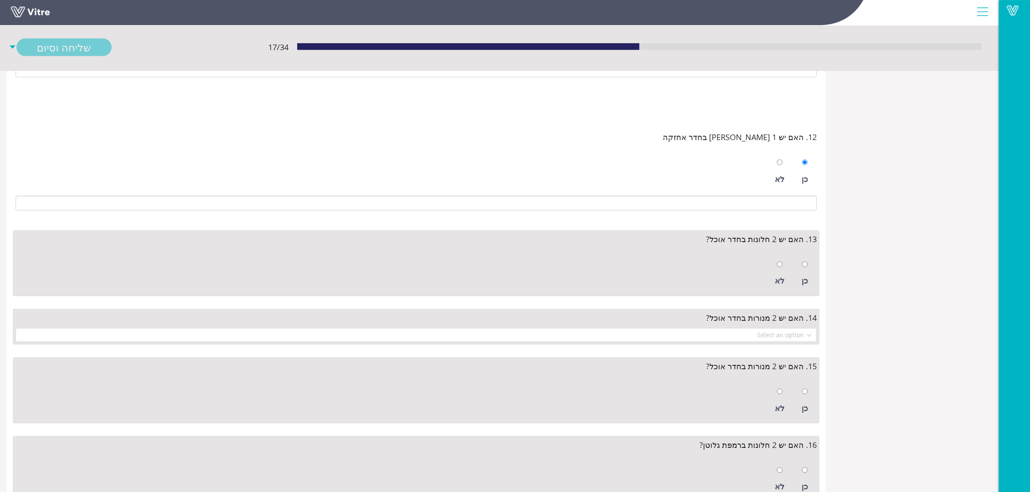
click at [801, 279] on div "כן" at bounding box center [804, 274] width 15 height 40
radio input "true"
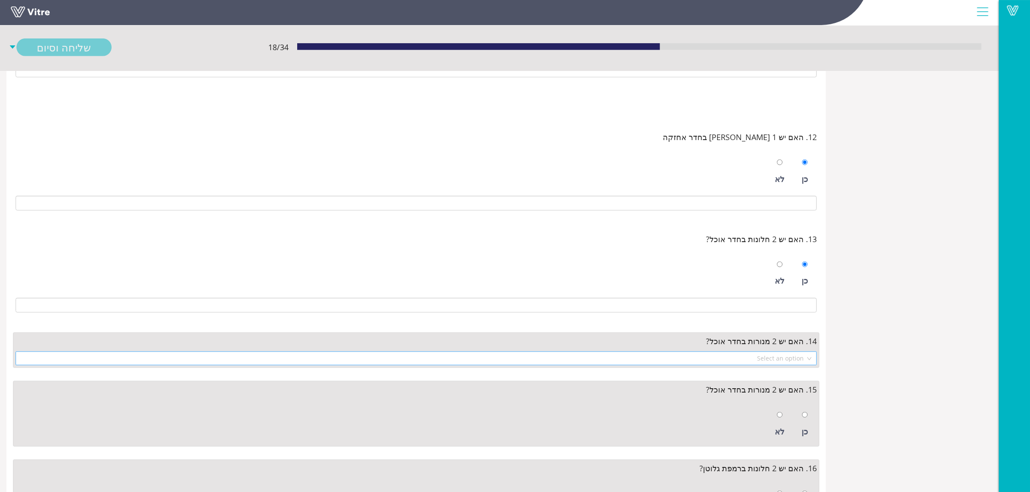
click at [766, 365] on input "search" at bounding box center [413, 358] width 785 height 13
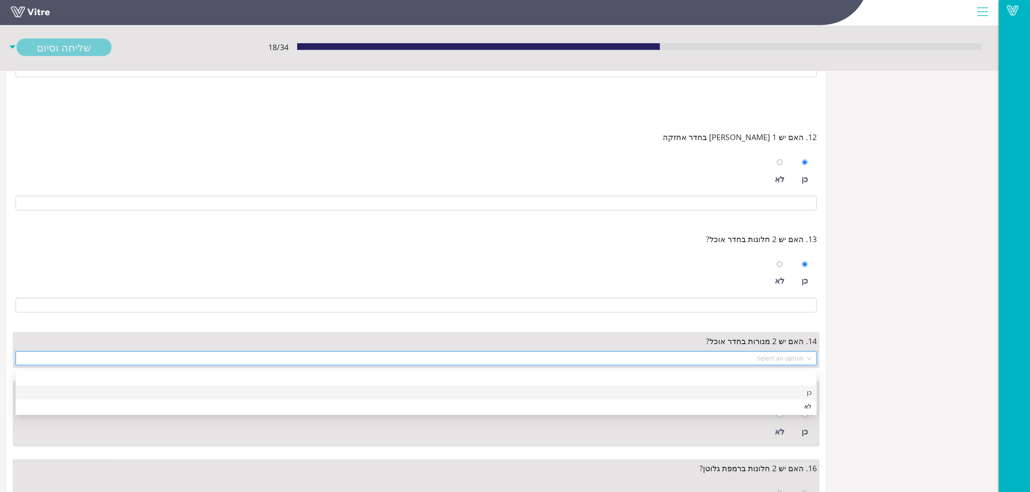
click at [766, 390] on div "כן" at bounding box center [416, 393] width 791 height 10
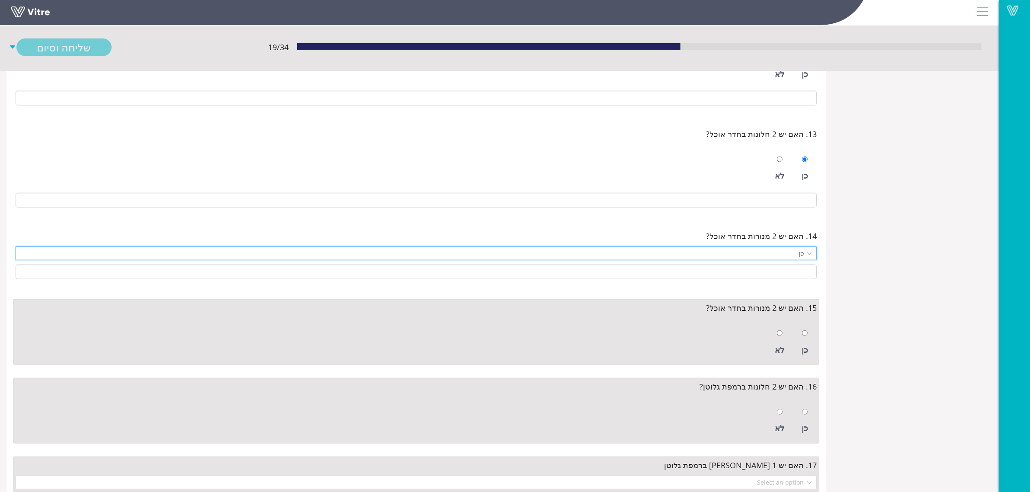
scroll to position [1027, 0]
click at [801, 350] on div "כן" at bounding box center [804, 340] width 15 height 40
radio input "true"
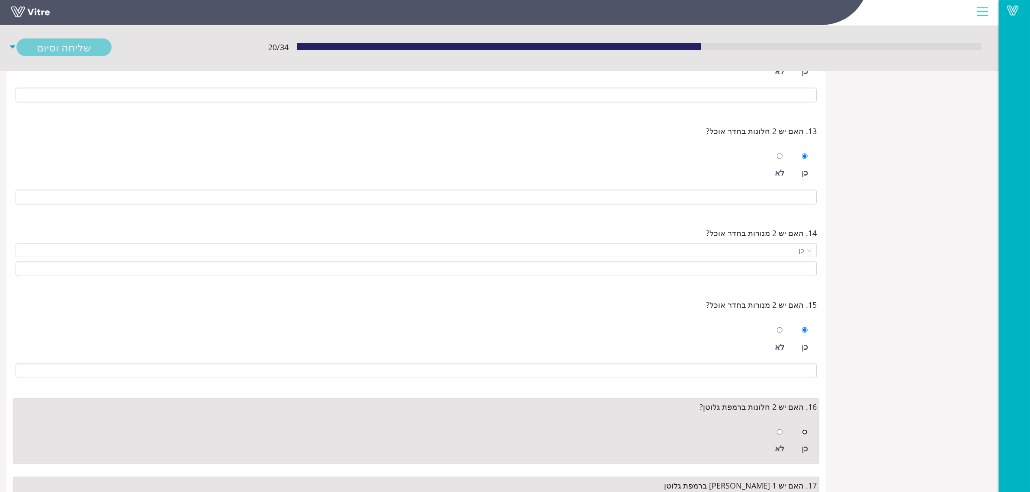
click at [807, 435] on input "radio" at bounding box center [805, 433] width 6 height 6
radio input "true"
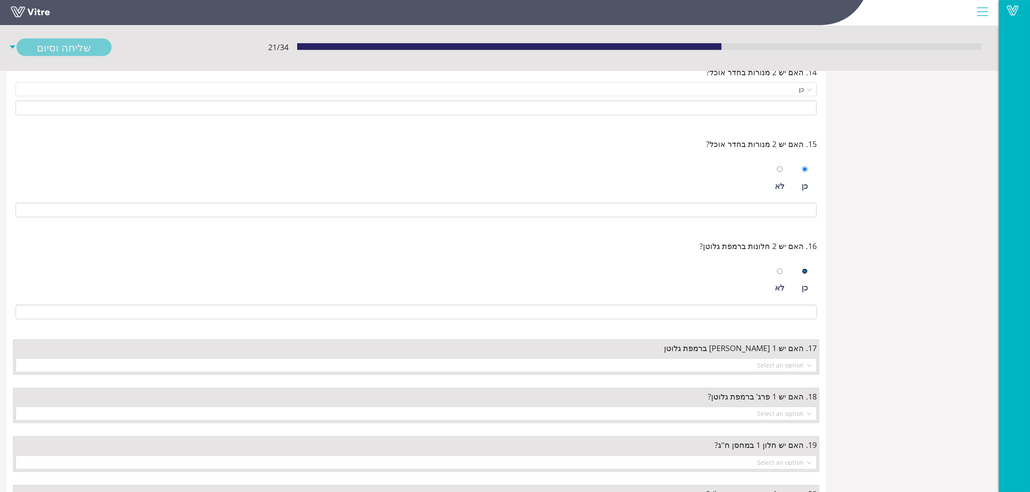
scroll to position [1190, 0]
click at [775, 370] on input "search" at bounding box center [413, 364] width 785 height 13
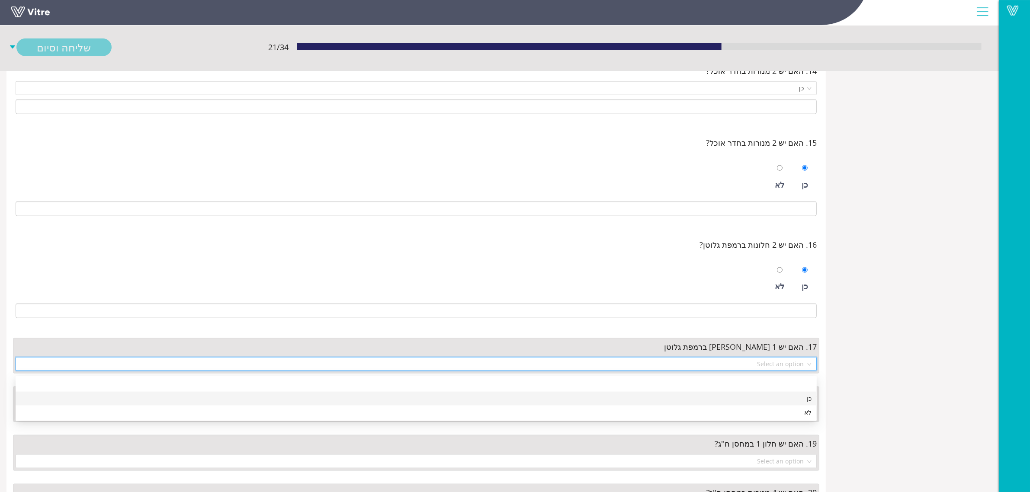
click at [777, 400] on div "כן" at bounding box center [416, 399] width 791 height 10
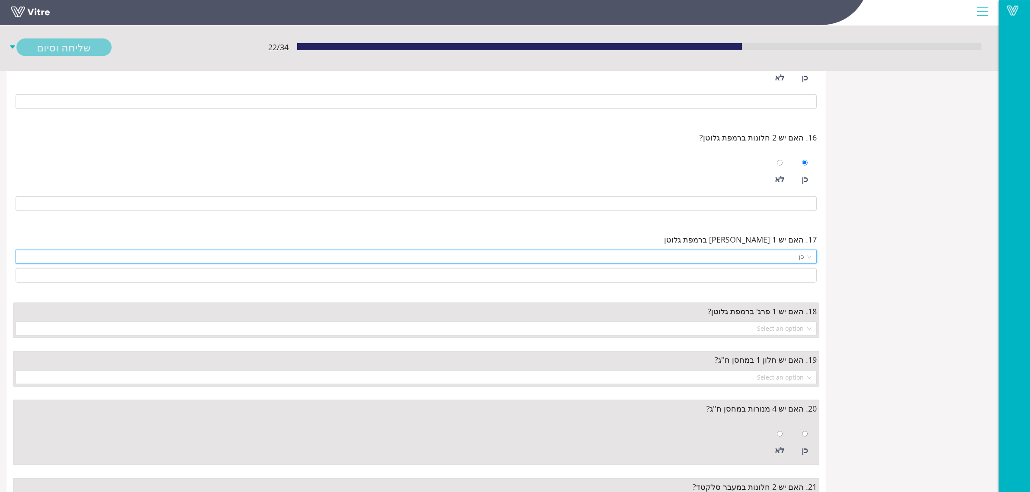
scroll to position [1298, 0]
click at [784, 334] on input "search" at bounding box center [413, 327] width 785 height 13
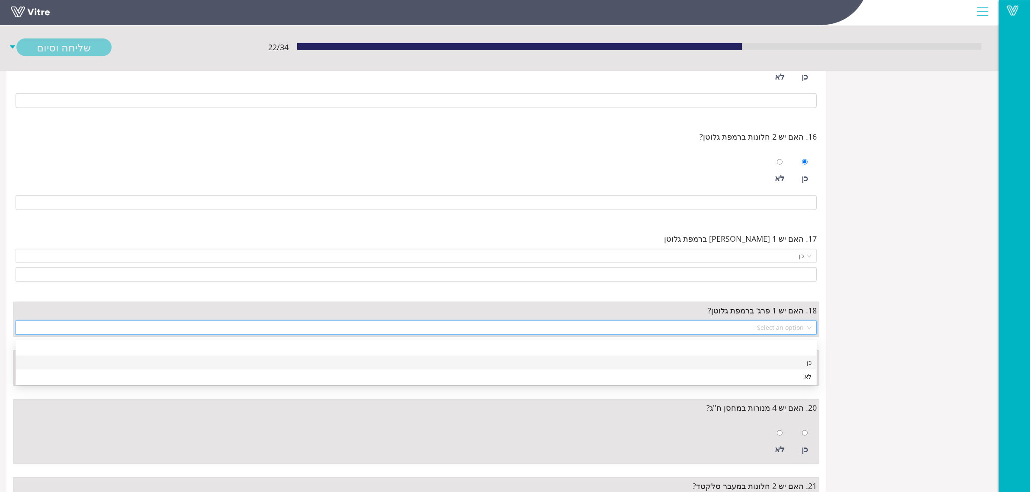
click at [782, 366] on div "כן" at bounding box center [416, 363] width 791 height 10
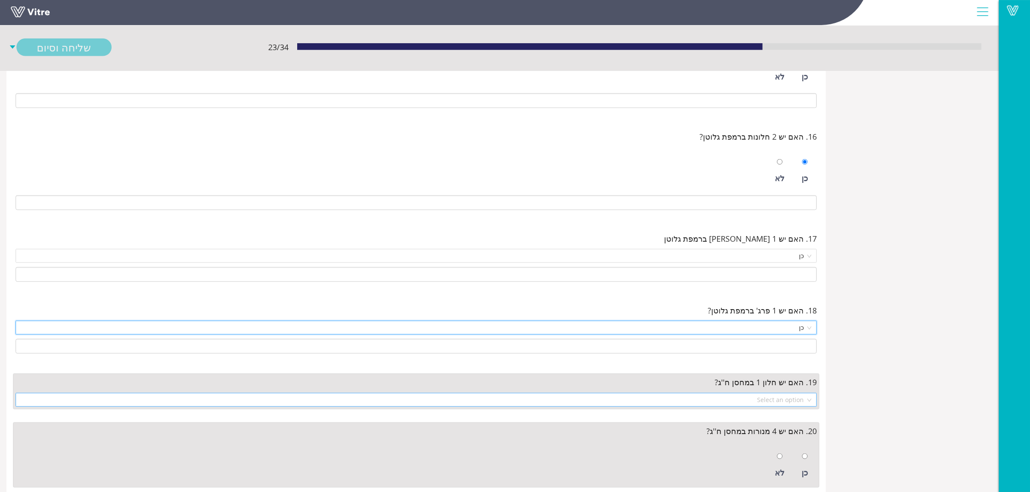
click at [792, 400] on input "search" at bounding box center [413, 400] width 785 height 13
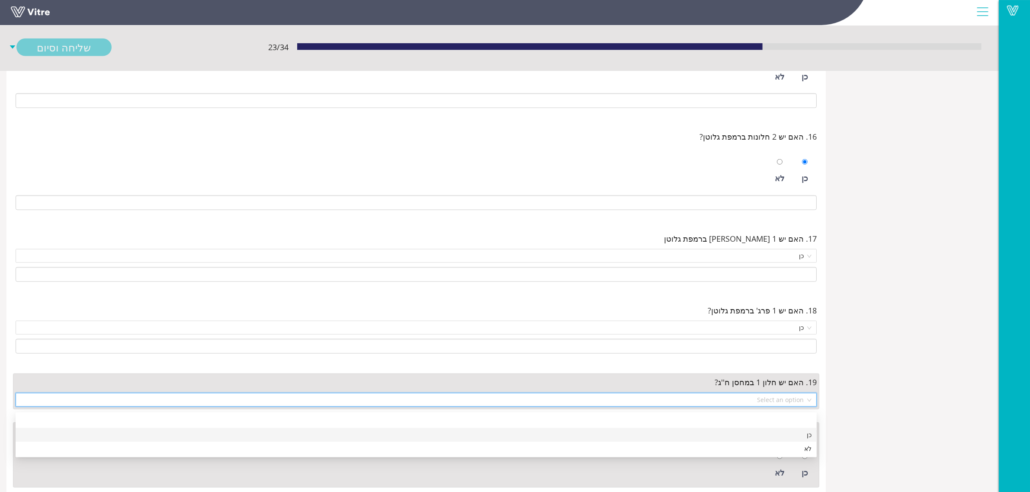
click at [790, 433] on div "כן" at bounding box center [416, 435] width 791 height 10
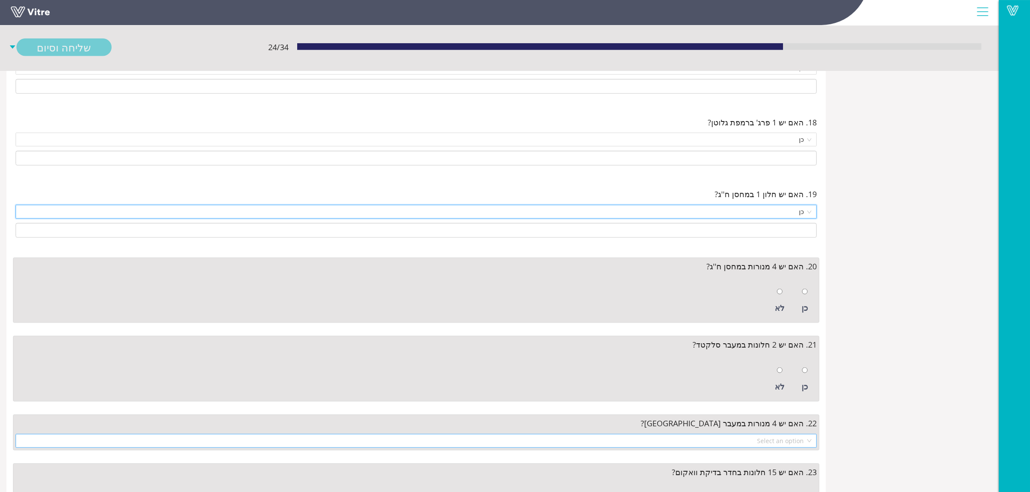
scroll to position [1514, 0]
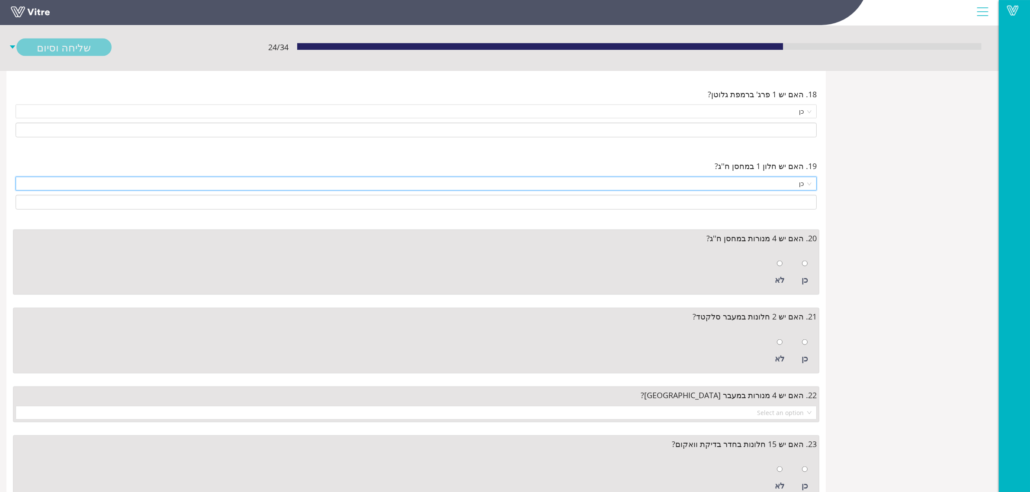
click at [807, 270] on div at bounding box center [805, 263] width 6 height 12
radio input "true"
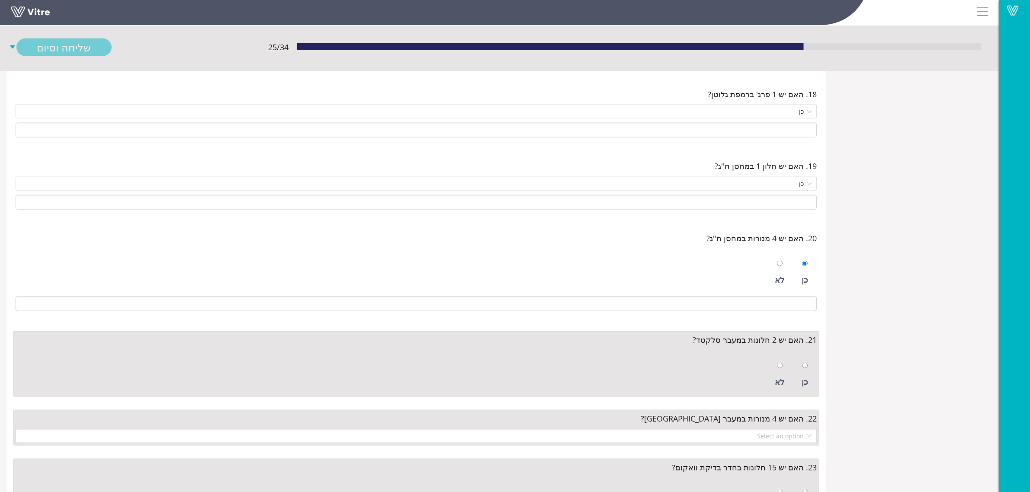
click at [799, 392] on div "כן" at bounding box center [804, 375] width 15 height 40
radio input "true"
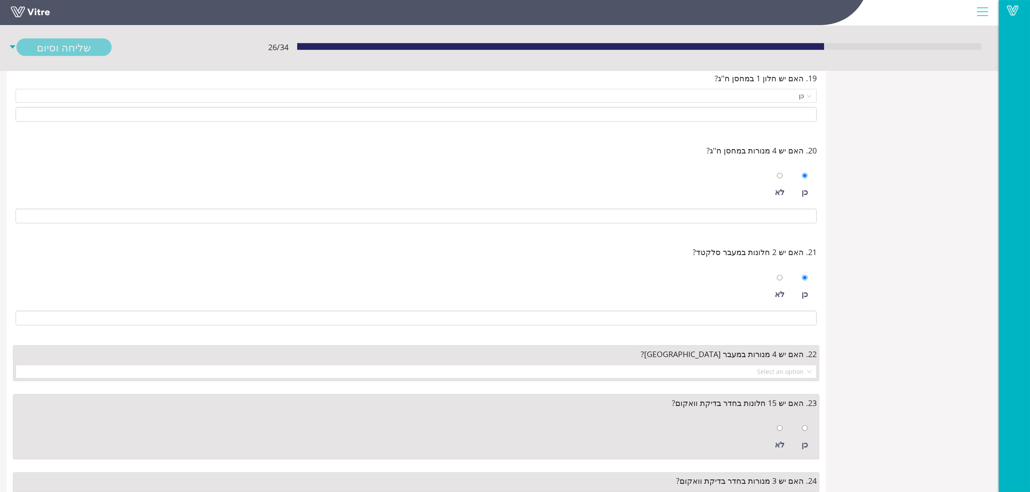
scroll to position [1676, 0]
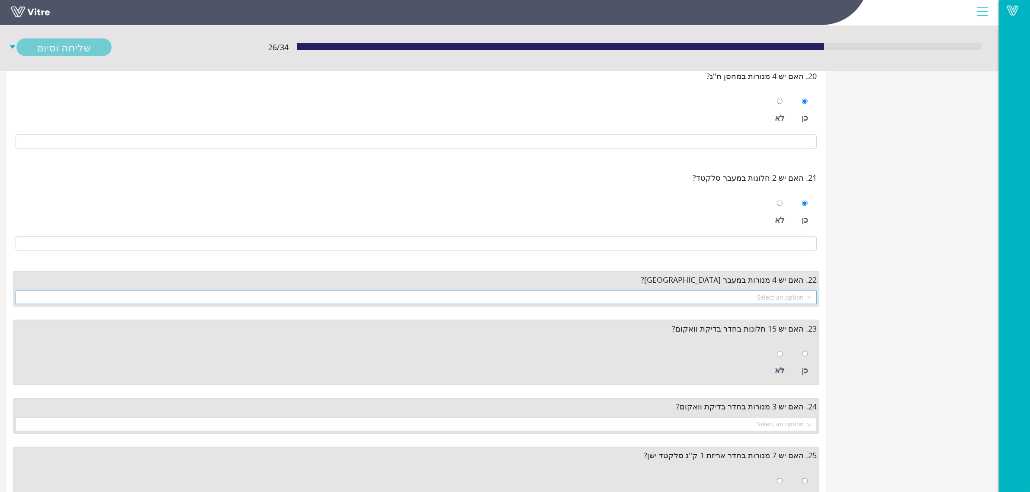
click at [771, 297] on input "search" at bounding box center [413, 297] width 785 height 13
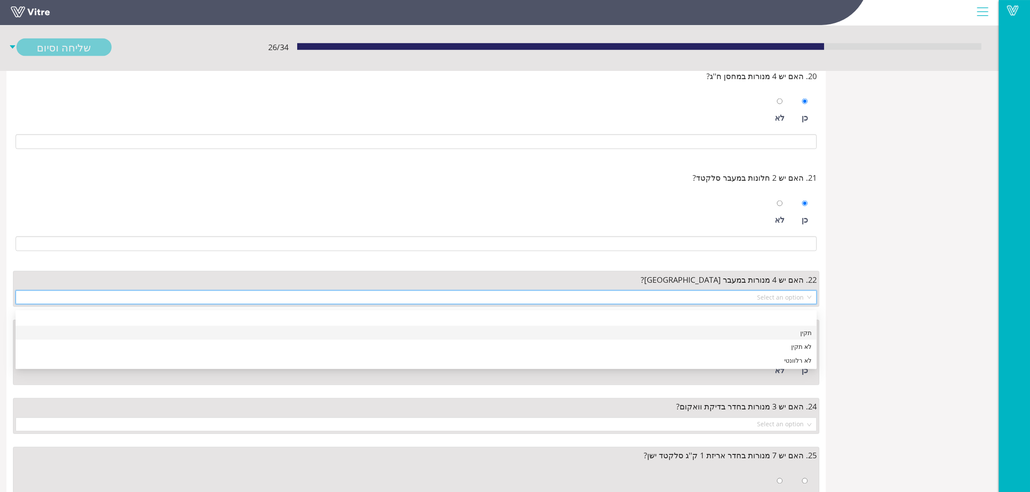
click at [771, 334] on div "תקין" at bounding box center [416, 333] width 791 height 10
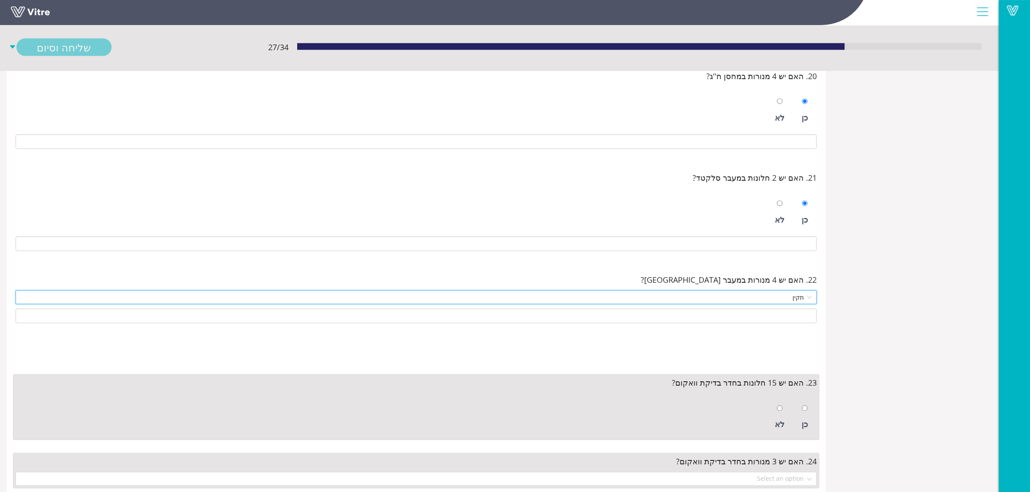
click at [797, 415] on div "כן" at bounding box center [804, 418] width 15 height 40
radio input "true"
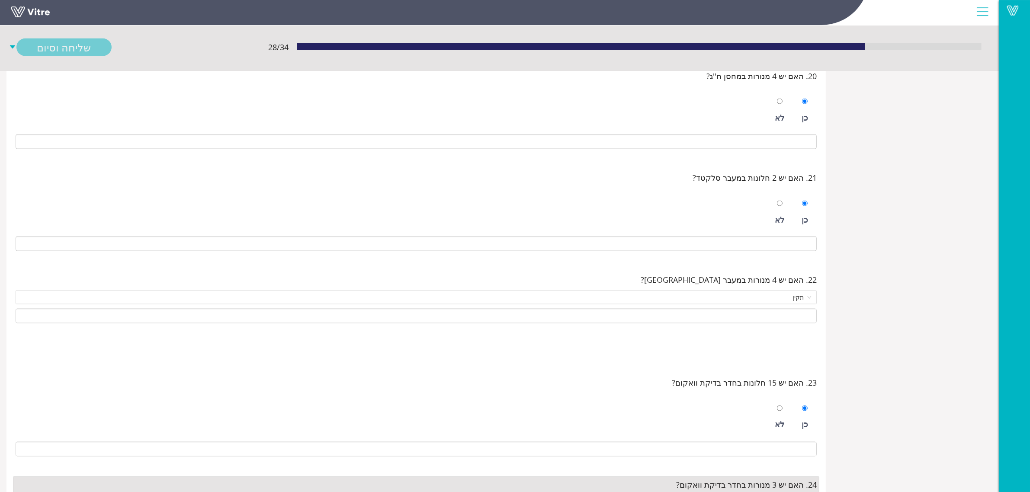
scroll to position [1893, 0]
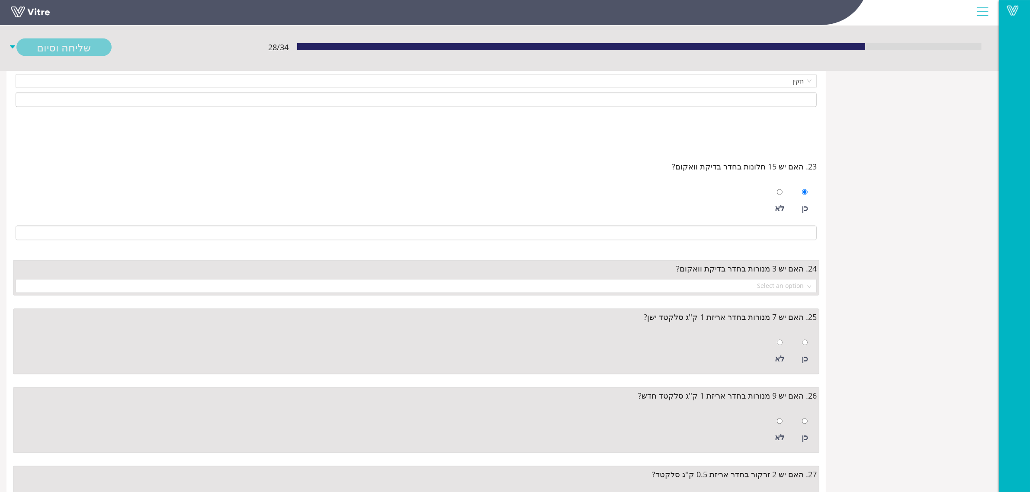
click at [771, 285] on div "24. האם יש 3 מנורות בחדר בדיקת וואקום? Select an option" at bounding box center [416, 277] width 806 height 35
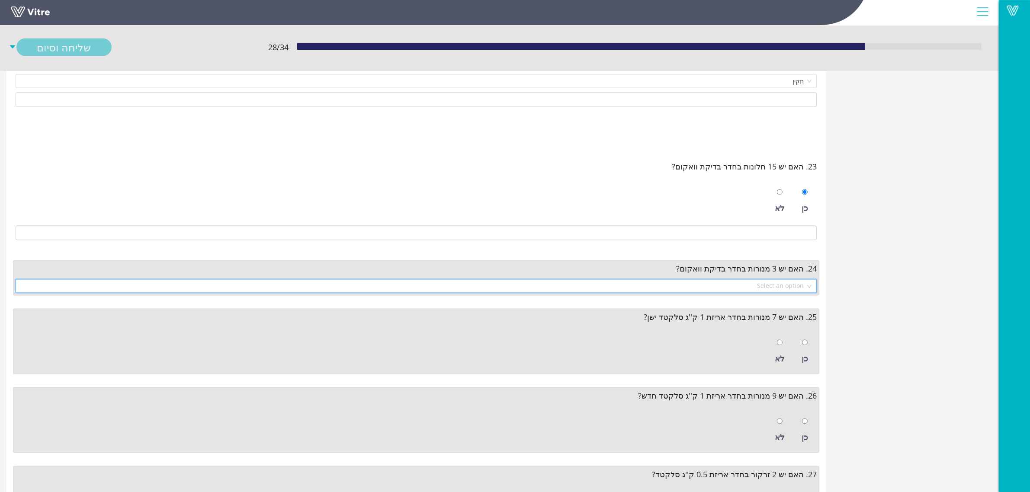
click at [771, 287] on input "search" at bounding box center [413, 286] width 785 height 13
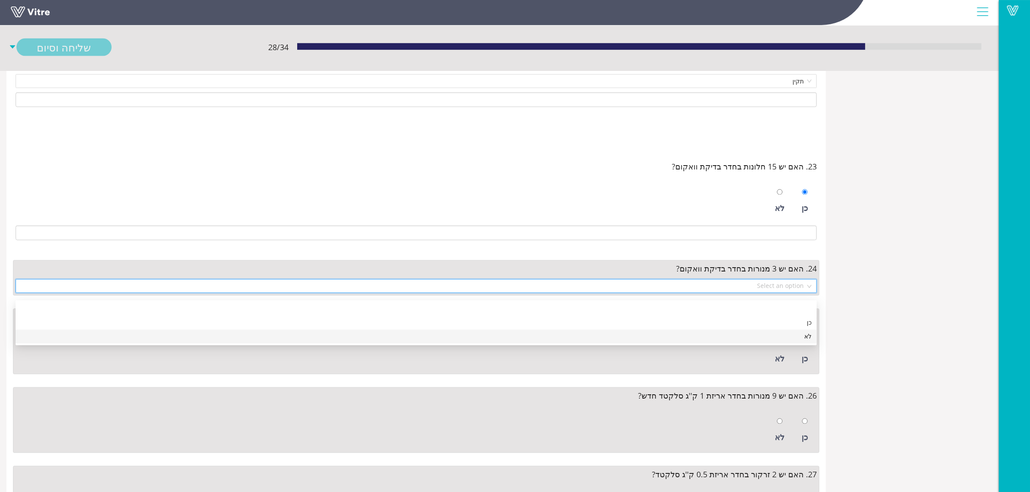
click at [777, 330] on div "לא" at bounding box center [416, 337] width 801 height 14
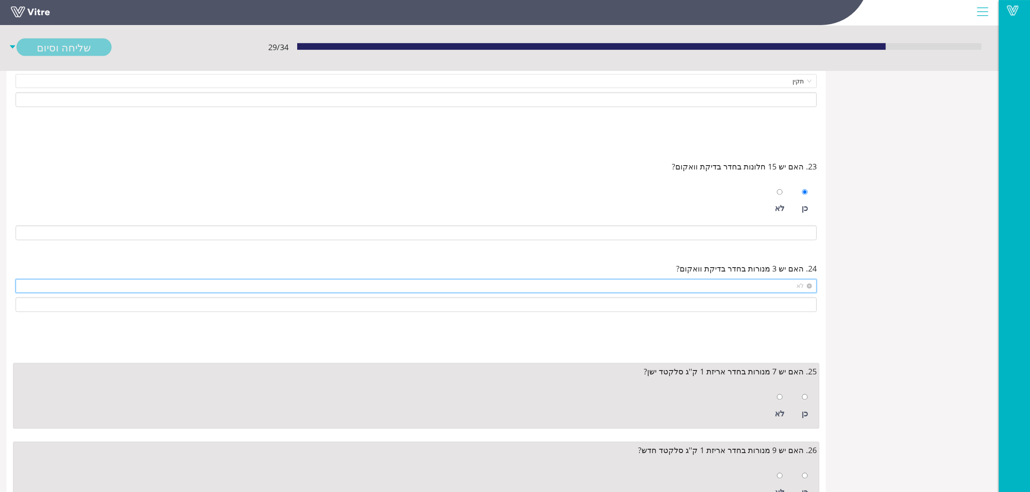
click at [790, 293] on span "לא" at bounding box center [416, 286] width 791 height 13
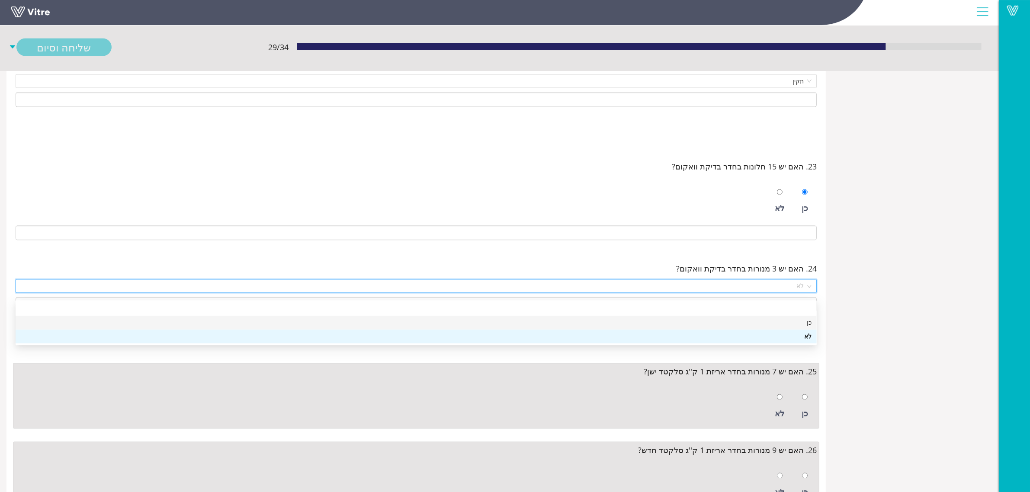
click at [792, 327] on div "כן" at bounding box center [416, 323] width 791 height 10
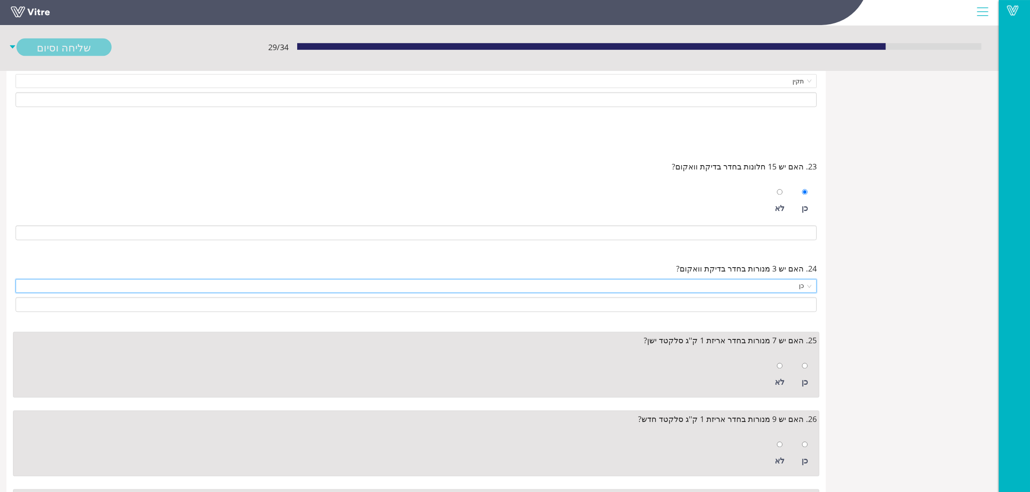
click at [799, 383] on div "כן" at bounding box center [804, 376] width 15 height 40
radio input "true"
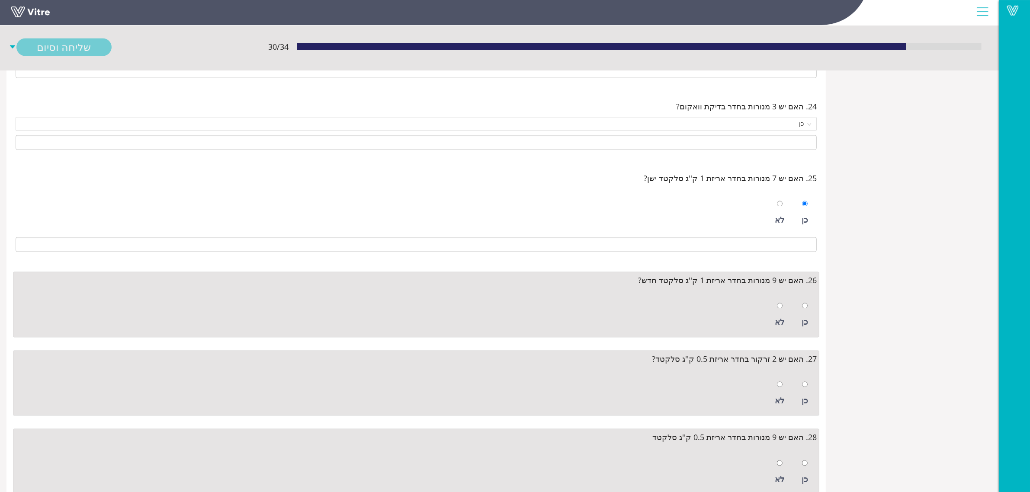
click at [799, 335] on div "כן" at bounding box center [804, 315] width 15 height 40
radio input "true"
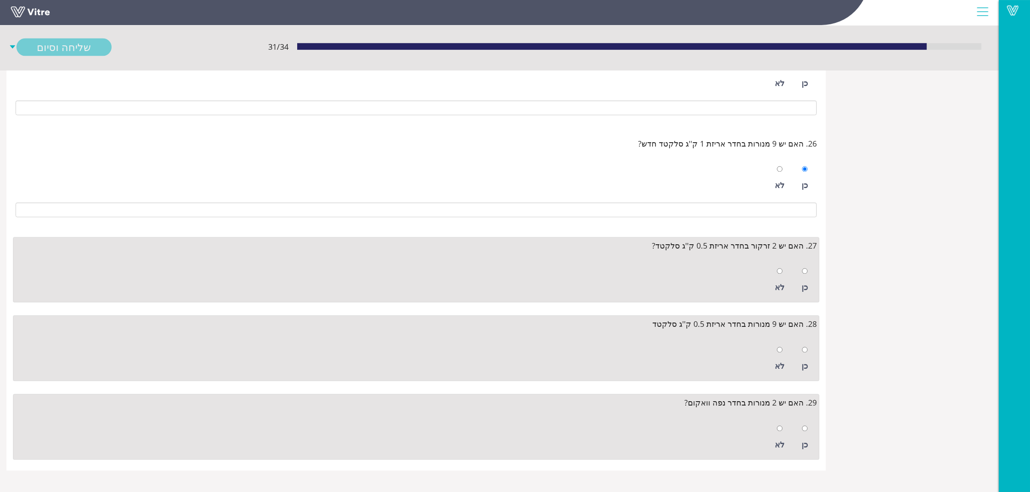
scroll to position [2199, 0]
click at [801, 287] on div "כן" at bounding box center [804, 280] width 15 height 40
radio input "true"
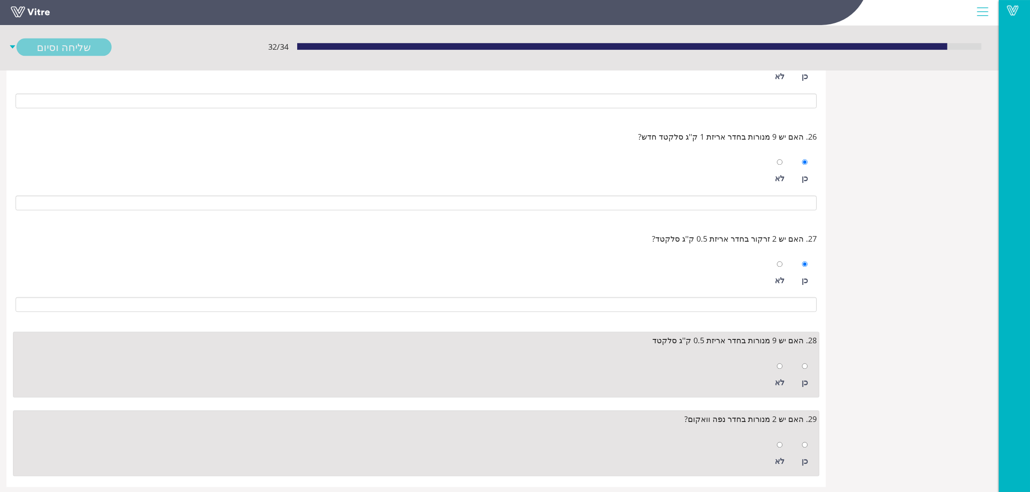
scroll to position [2222, 0]
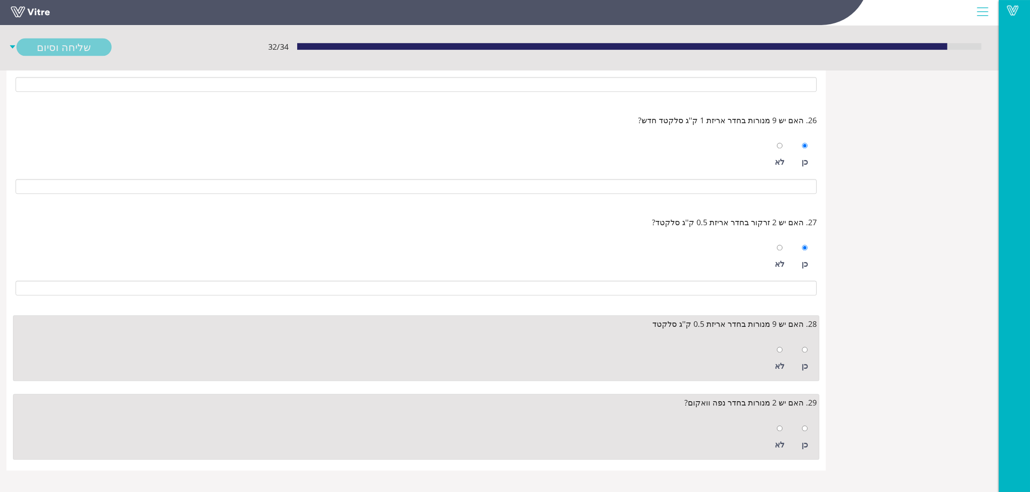
click at [801, 353] on div "כן" at bounding box center [804, 359] width 15 height 40
radio input "true"
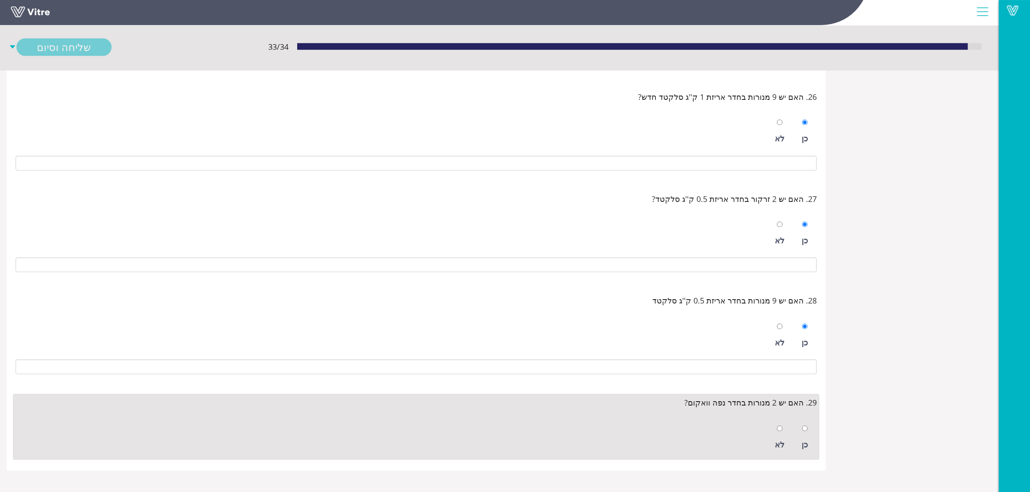
click at [802, 418] on div "כן" at bounding box center [804, 438] width 15 height 40
radio input "true"
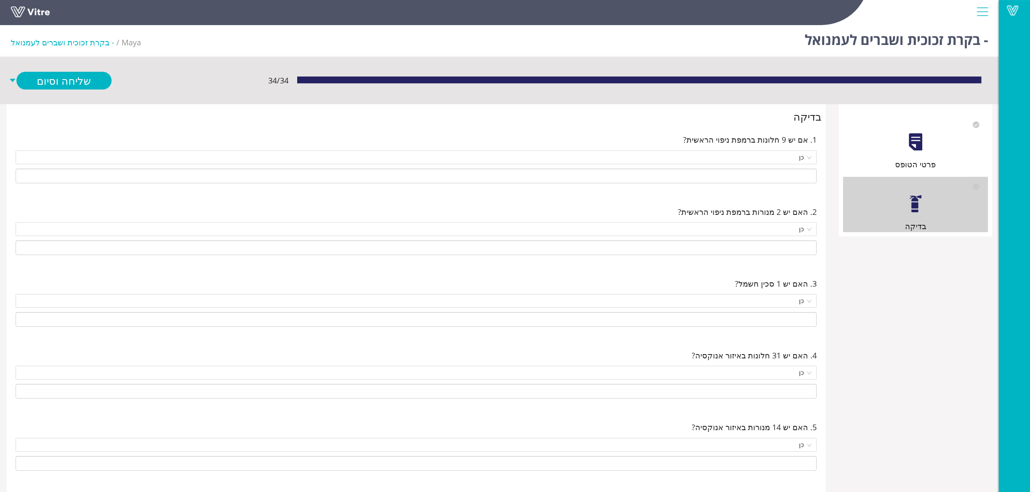
scroll to position [0, 0]
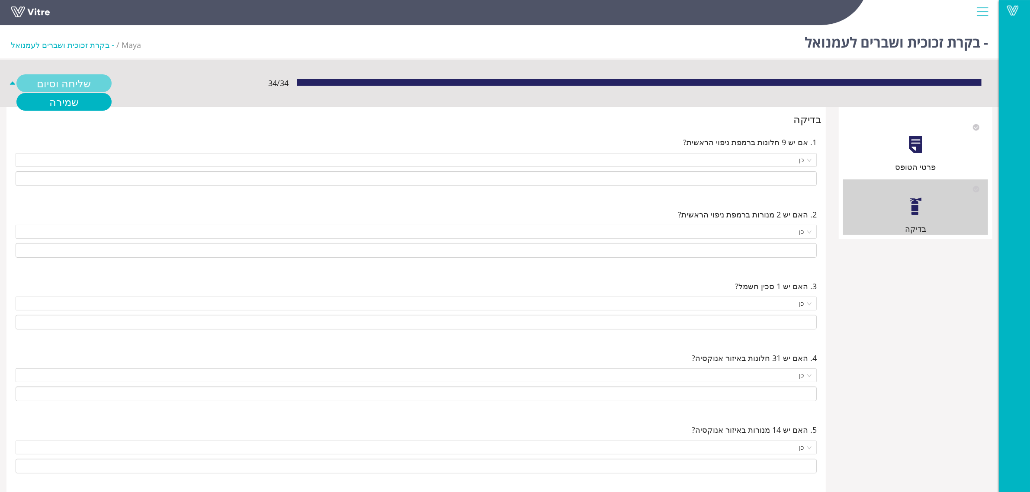
click at [60, 83] on link "שליחה וסיום" at bounding box center [63, 83] width 95 height 18
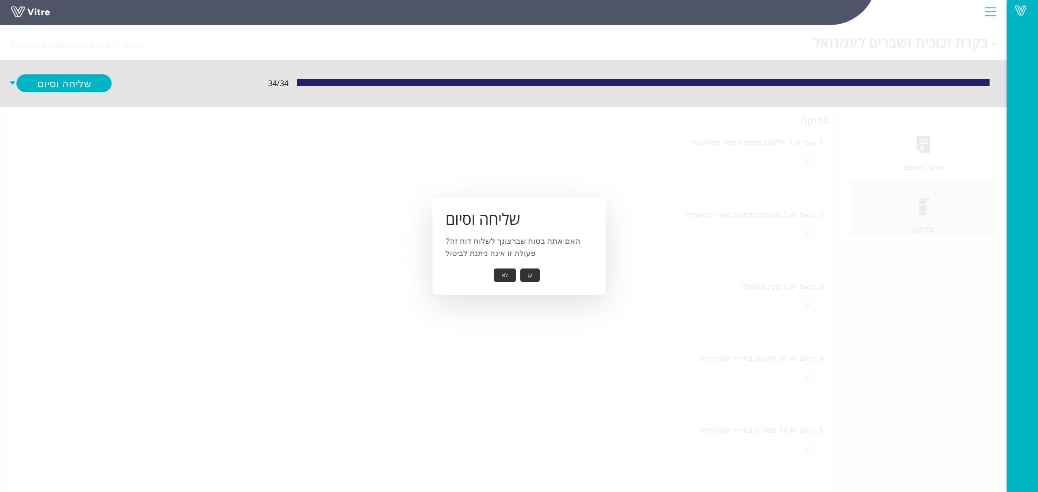
click at [524, 274] on button "כן" at bounding box center [529, 275] width 19 height 13
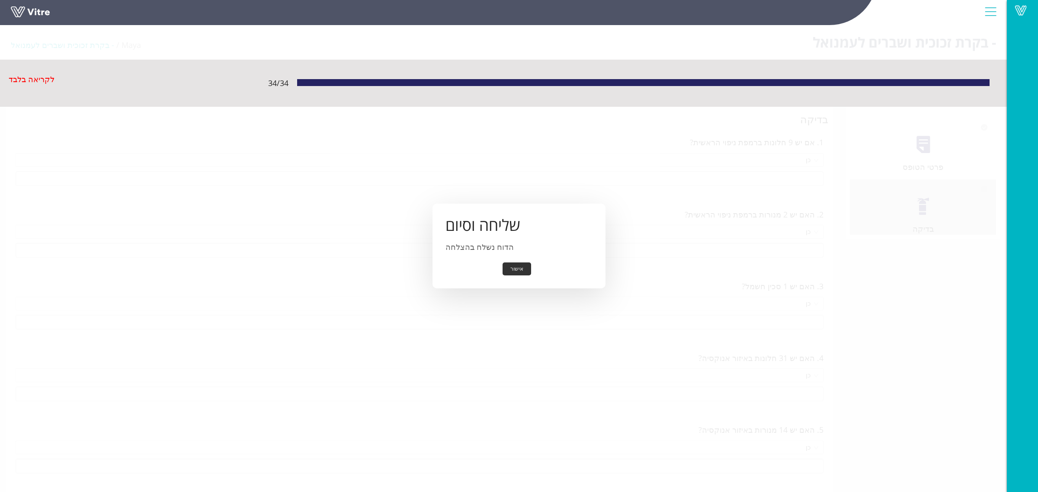
click at [520, 273] on button "אישור" at bounding box center [517, 269] width 29 height 13
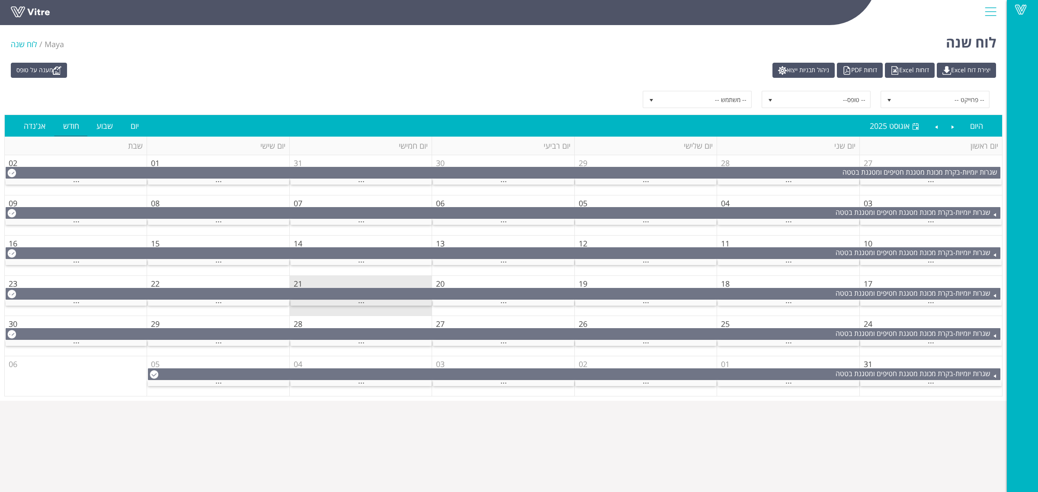
click at [397, 303] on div "..." at bounding box center [361, 303] width 141 height 6
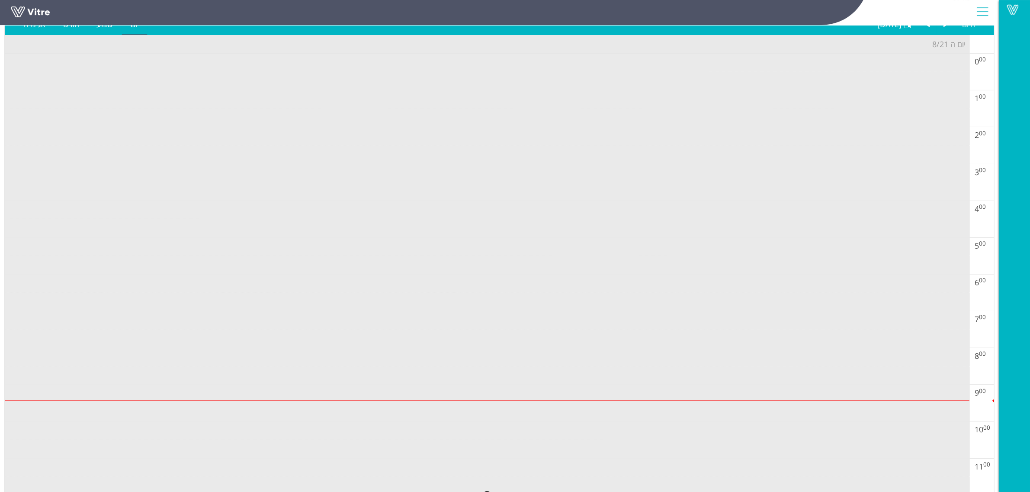
scroll to position [270, 0]
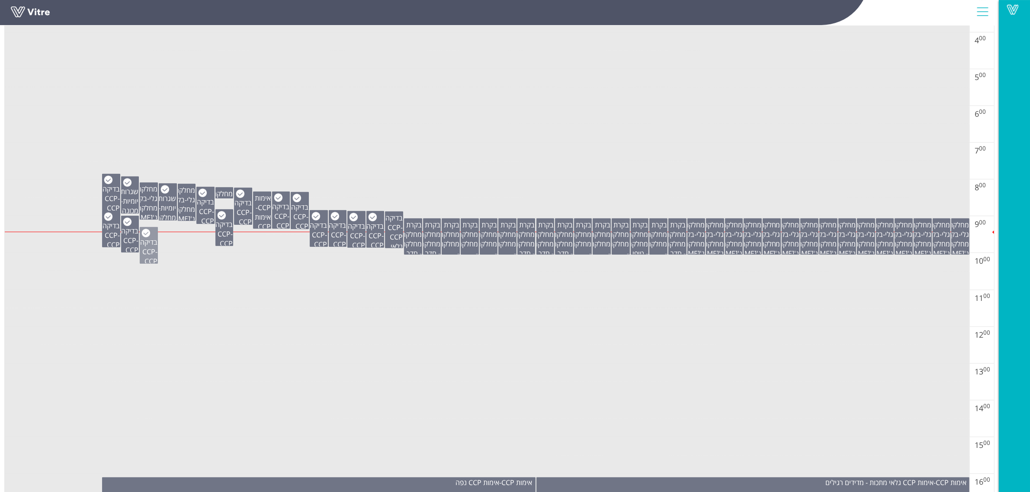
click at [155, 254] on div "בדיקה CCP - CCP נפה" at bounding box center [148, 252] width 17 height 48
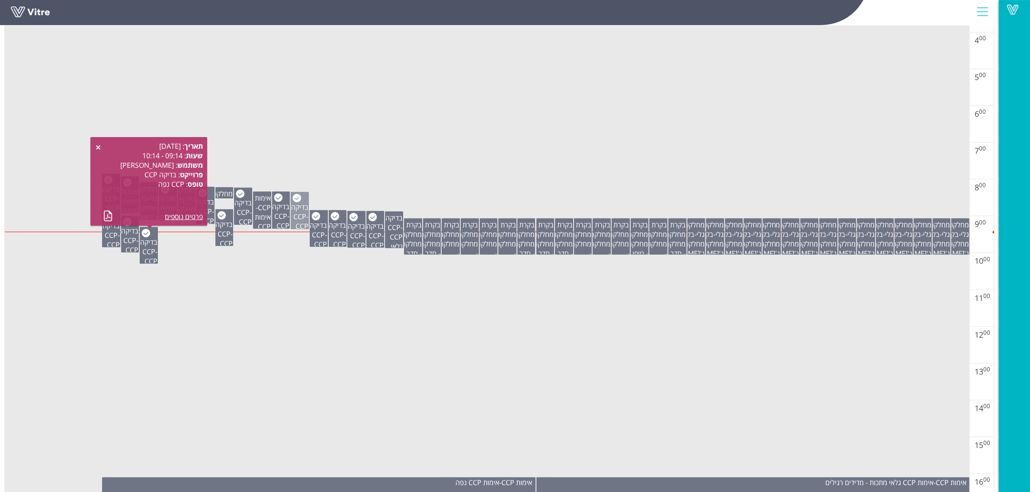
click at [307, 223] on span "CCP גלאי מתכות - מדידים רגילים" at bounding box center [298, 249] width 19 height 57
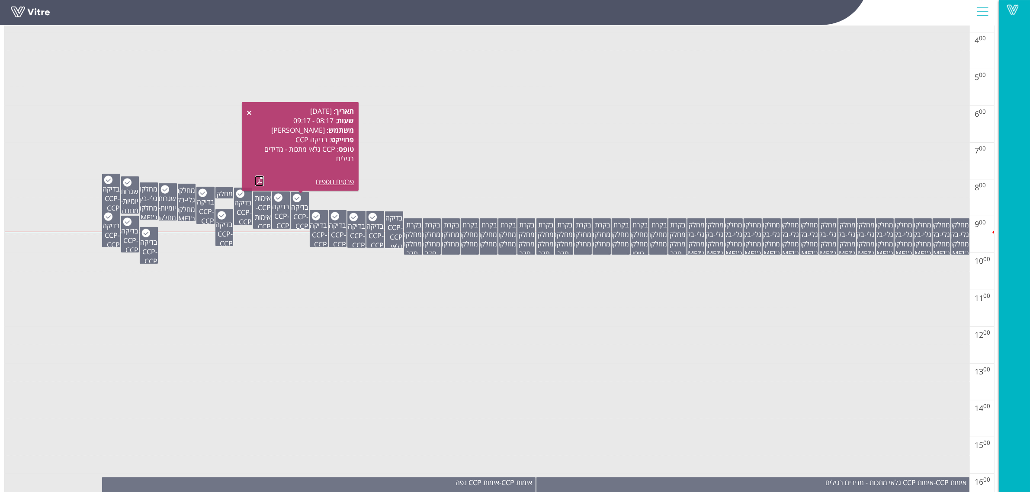
click at [263, 180] on link at bounding box center [259, 181] width 9 height 11
click at [683, 58] on td at bounding box center [487, 60] width 965 height 19
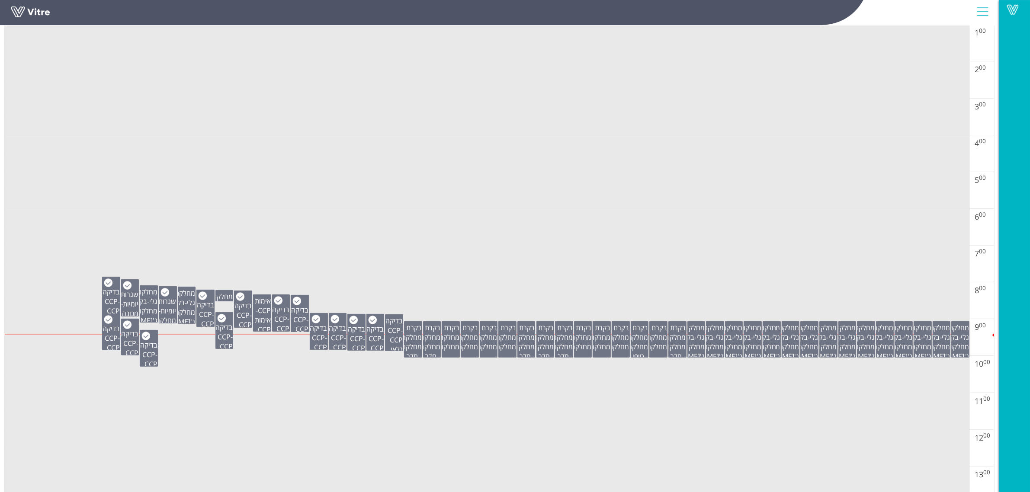
scroll to position [54, 0]
